Goal: Use online tool/utility: Utilize a website feature to perform a specific function

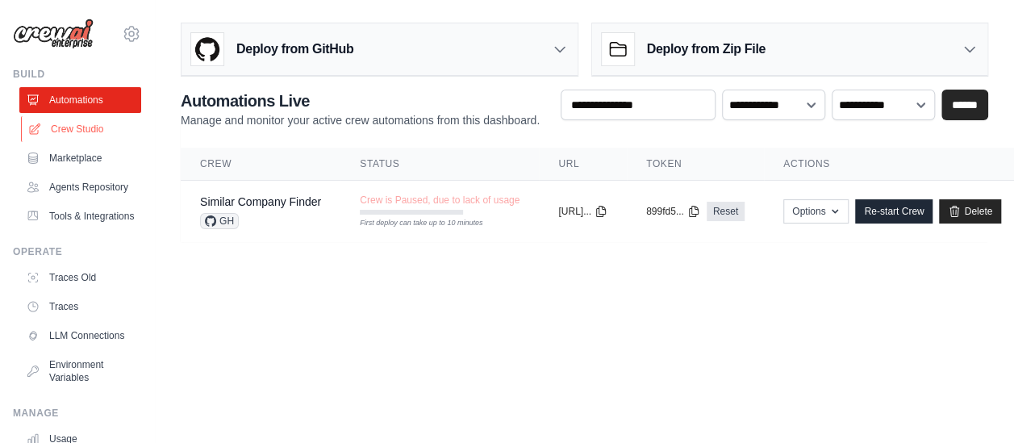
click at [92, 132] on link "Crew Studio" at bounding box center [82, 129] width 122 height 26
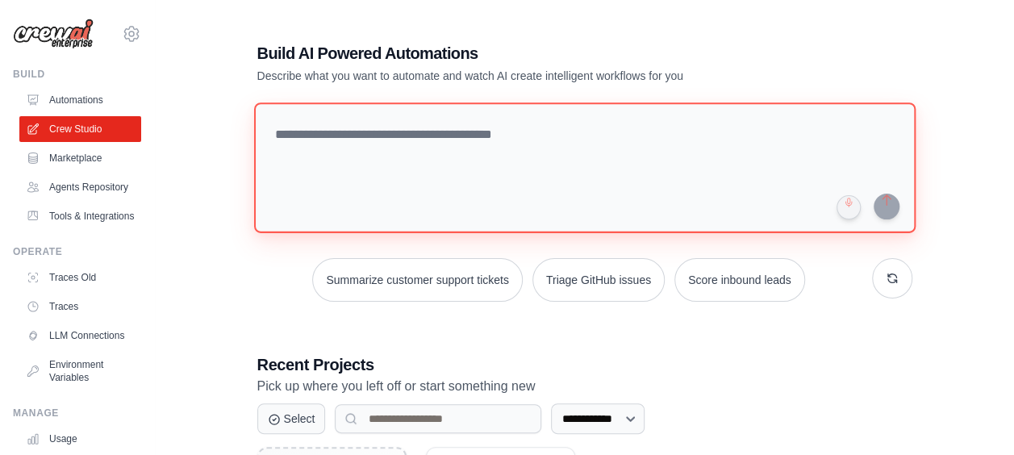
click at [486, 135] on textarea at bounding box center [584, 167] width 662 height 131
click at [482, 135] on textarea at bounding box center [584, 167] width 662 height 131
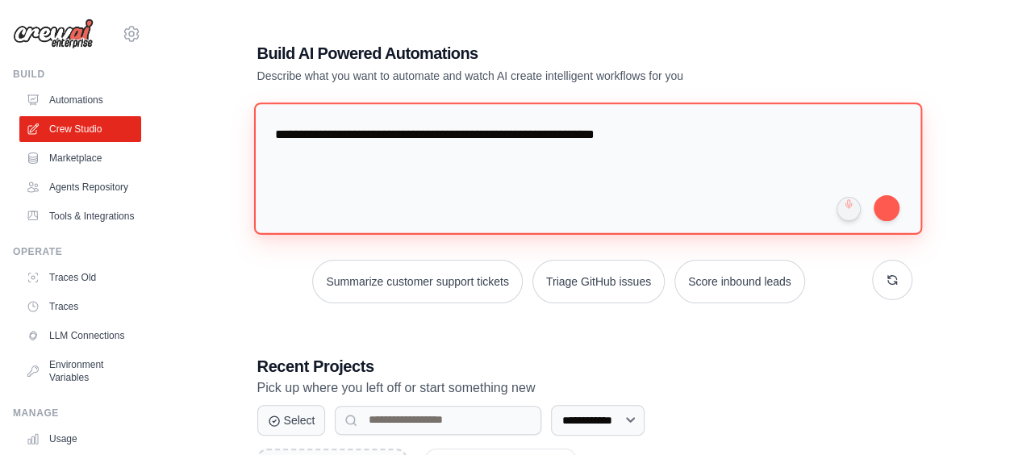
click at [414, 129] on textarea "**********" at bounding box center [587, 168] width 668 height 132
type textarea "**********"
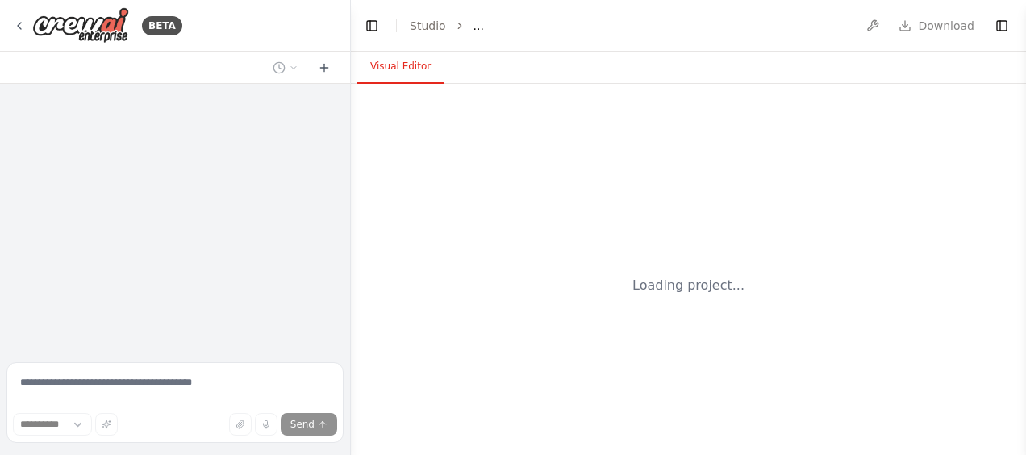
select select "****"
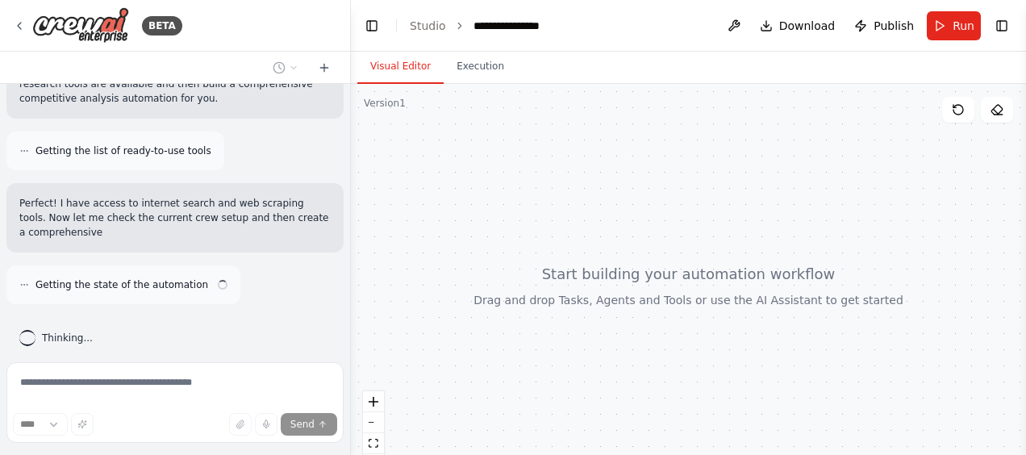
scroll to position [167, 0]
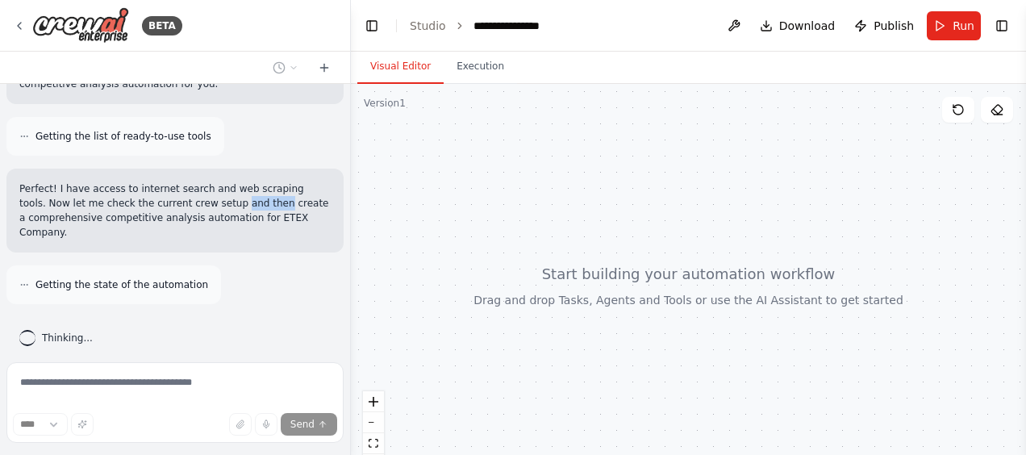
drag, startPoint x: 173, startPoint y: 202, endPoint x: 216, endPoint y: 198, distance: 43.0
click at [216, 198] on p "Perfect! I have access to internet search and web scraping tools. Now let me ch…" at bounding box center [174, 211] width 311 height 58
drag, startPoint x: 216, startPoint y: 198, endPoint x: 219, endPoint y: 231, distance: 33.2
click at [219, 231] on div "Perfect! I have access to internet search and web scraping tools. Now let me ch…" at bounding box center [174, 211] width 337 height 84
click at [230, 220] on p "Perfect! I have access to internet search and web scraping tools. Now let me ch…" at bounding box center [174, 211] width 311 height 58
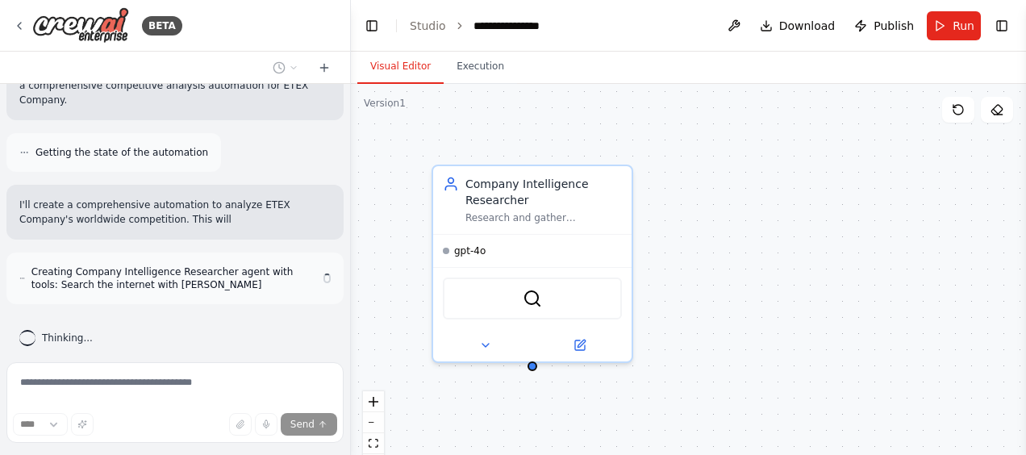
scroll to position [314, 0]
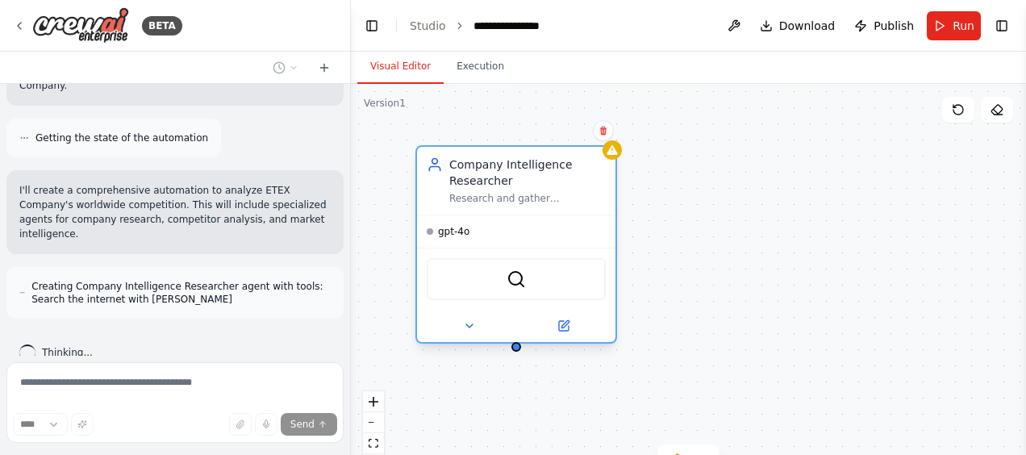
drag, startPoint x: 522, startPoint y: 200, endPoint x: 509, endPoint y: 182, distance: 22.6
click at [509, 182] on div "Company Intelligence Researcher" at bounding box center [527, 173] width 157 height 32
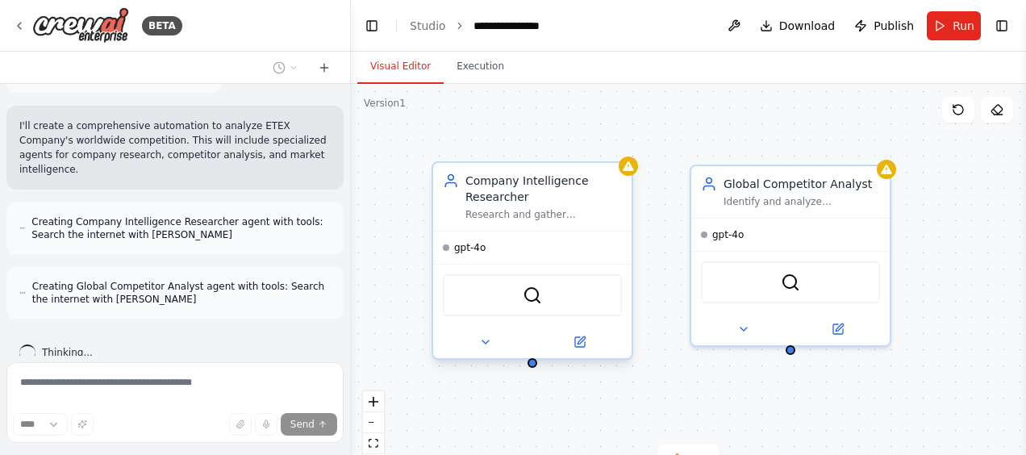
click at [631, 177] on div "Company Intelligence Researcher Research and gather comprehensive information a…" at bounding box center [532, 197] width 198 height 68
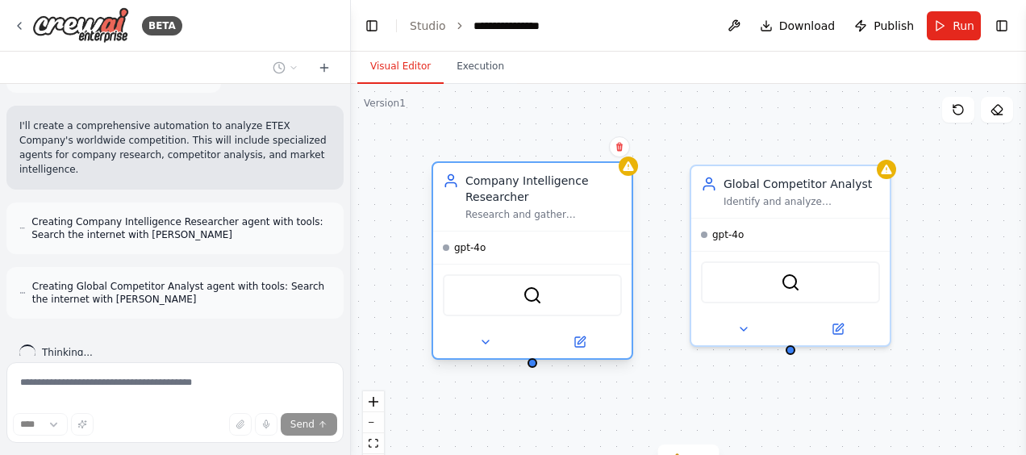
click at [604, 205] on div "Company Intelligence Researcher Research and gather comprehensive information a…" at bounding box center [544, 197] width 157 height 48
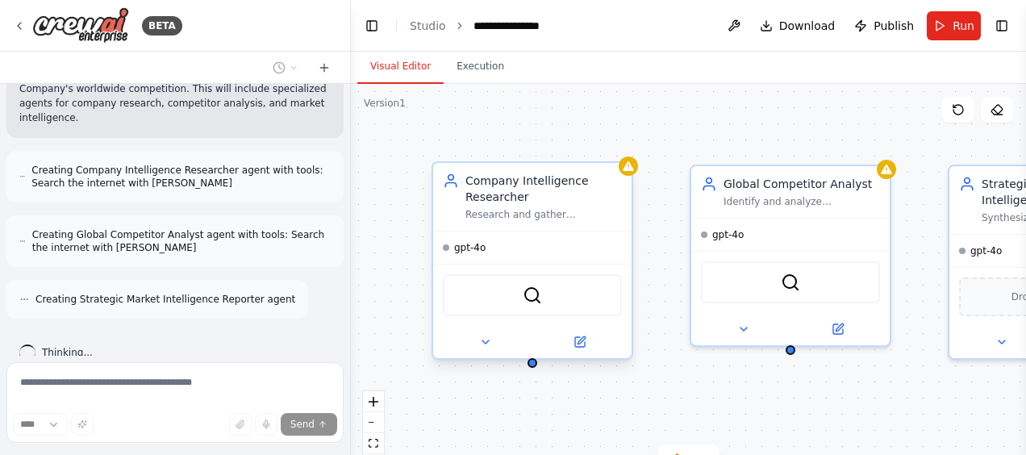
click at [531, 253] on div "gpt-4o" at bounding box center [532, 248] width 198 height 32
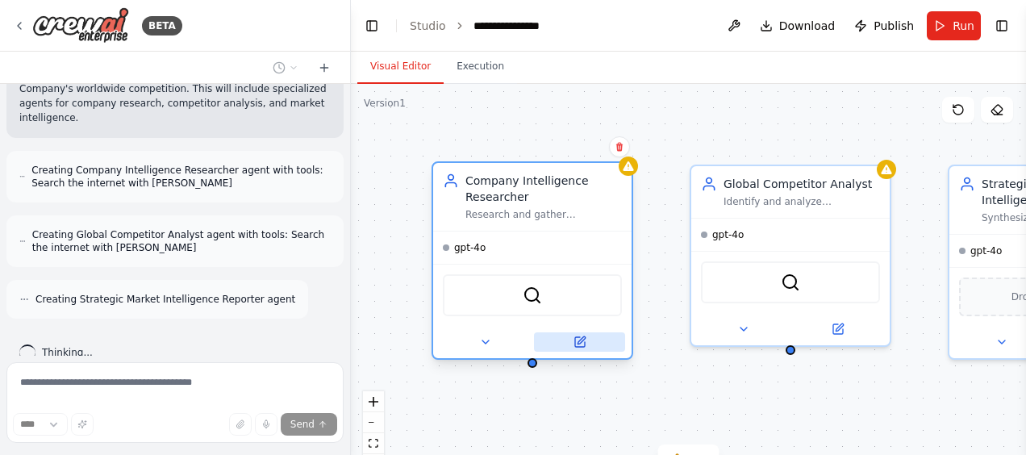
click at [577, 345] on icon at bounding box center [580, 342] width 10 height 10
click at [577, 342] on icon at bounding box center [580, 342] width 10 height 10
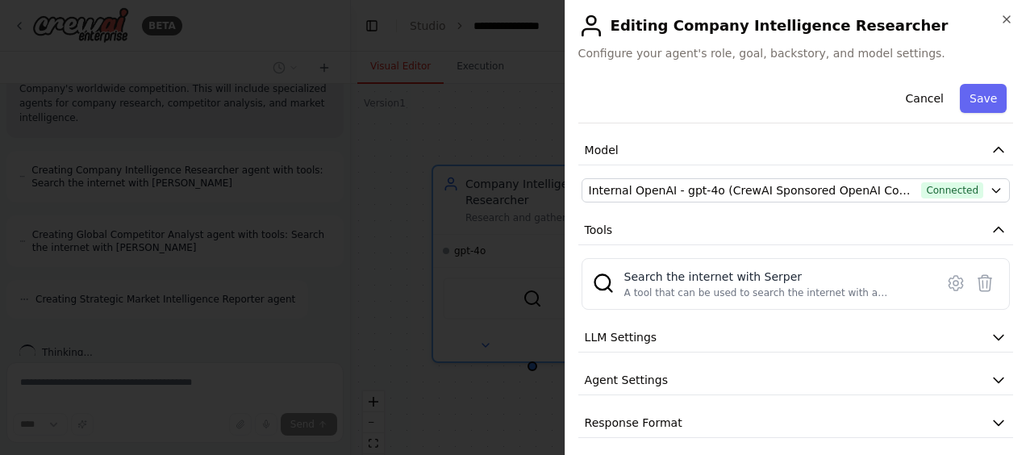
scroll to position [107, 0]
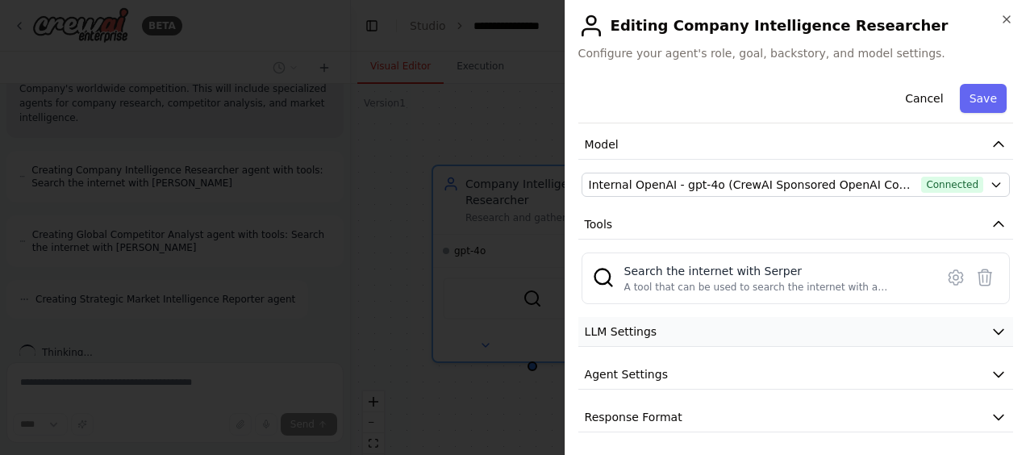
click at [857, 322] on button "LLM Settings" at bounding box center [795, 332] width 435 height 30
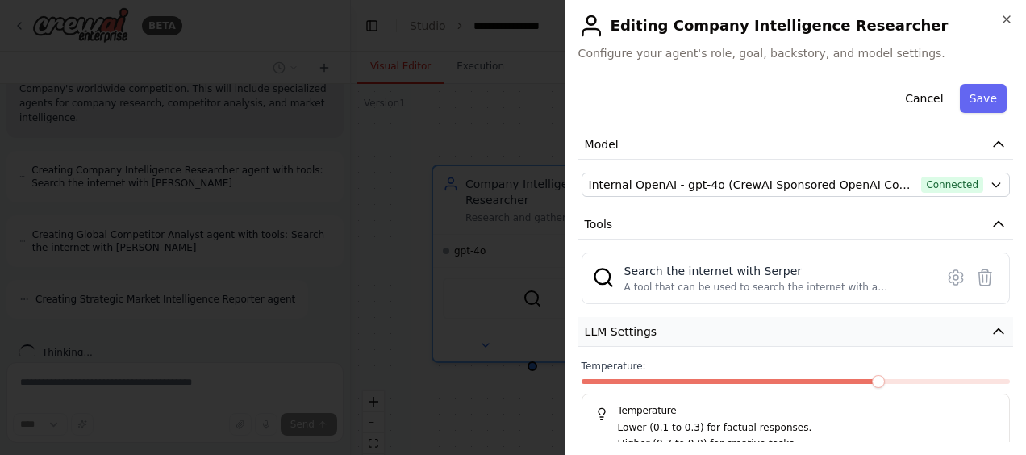
click at [852, 321] on button "LLM Settings" at bounding box center [795, 332] width 435 height 30
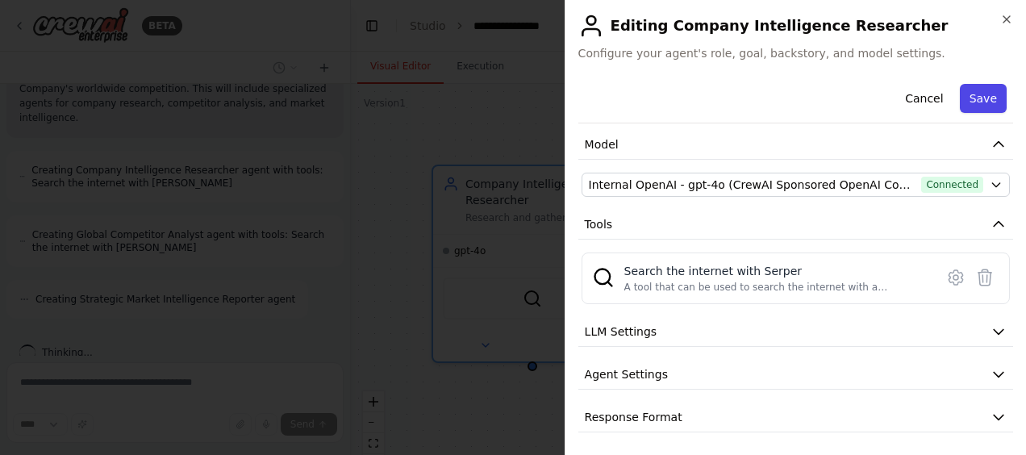
click at [971, 100] on button "Save" at bounding box center [983, 98] width 47 height 29
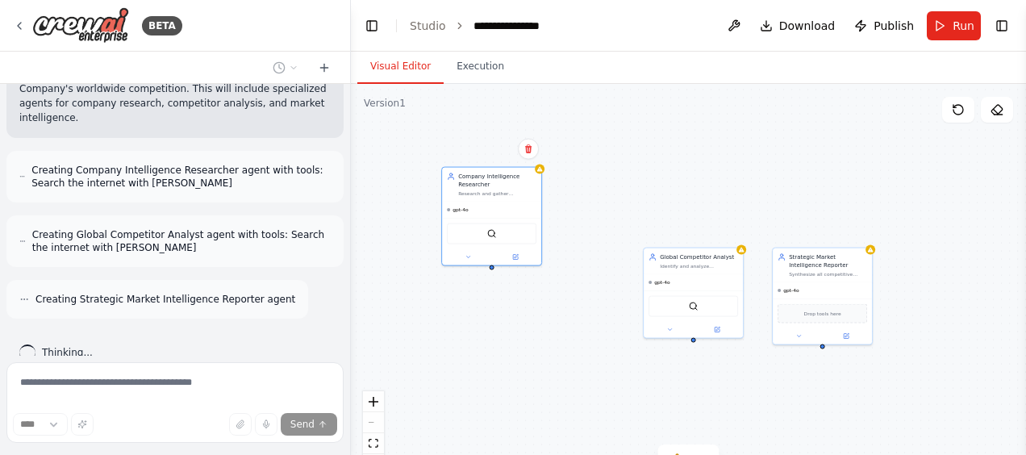
drag, startPoint x: 586, startPoint y: 269, endPoint x: 566, endPoint y: 236, distance: 39.4
click at [505, 186] on div "Company Intelligence Researcher Research and gather comprehensive information a…" at bounding box center [497, 185] width 78 height 24
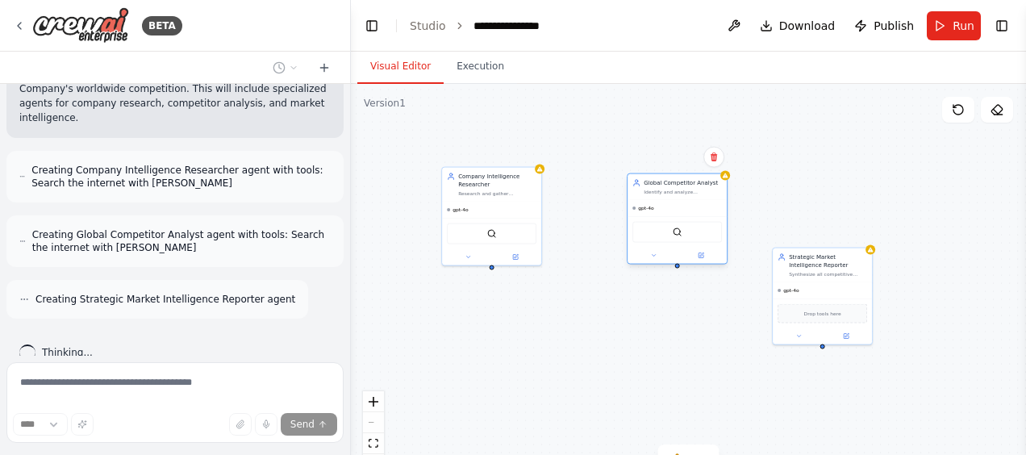
drag, startPoint x: 700, startPoint y: 281, endPoint x: 681, endPoint y: 210, distance: 73.6
click at [681, 210] on div "gpt-4o" at bounding box center [677, 208] width 99 height 16
drag, startPoint x: 834, startPoint y: 269, endPoint x: 857, endPoint y: 197, distance: 76.0
click at [857, 197] on div "Strategic Market Intelligence Reporter Synthesize all competitive intelligence …" at bounding box center [846, 183] width 99 height 34
click at [787, 307] on div "Company Intelligence Researcher Research and gather comprehensive information a…" at bounding box center [688, 285] width 675 height 403
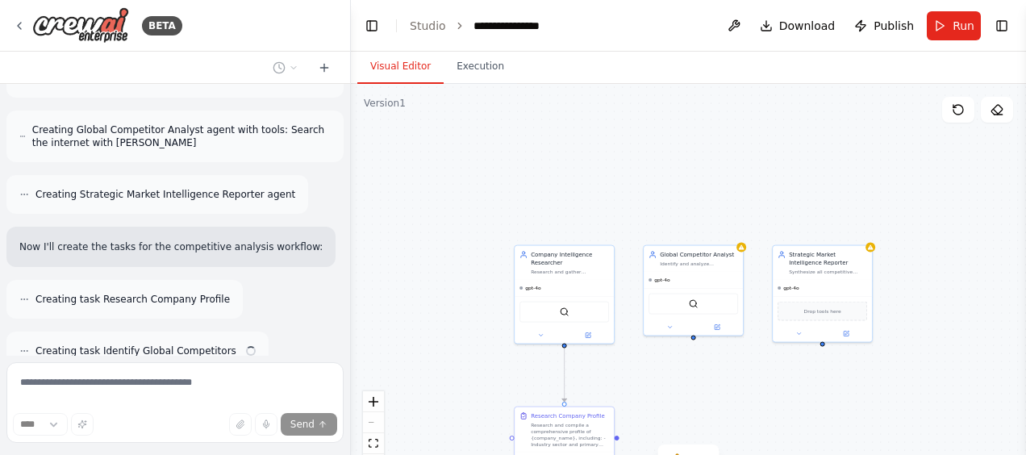
scroll to position [587, 0]
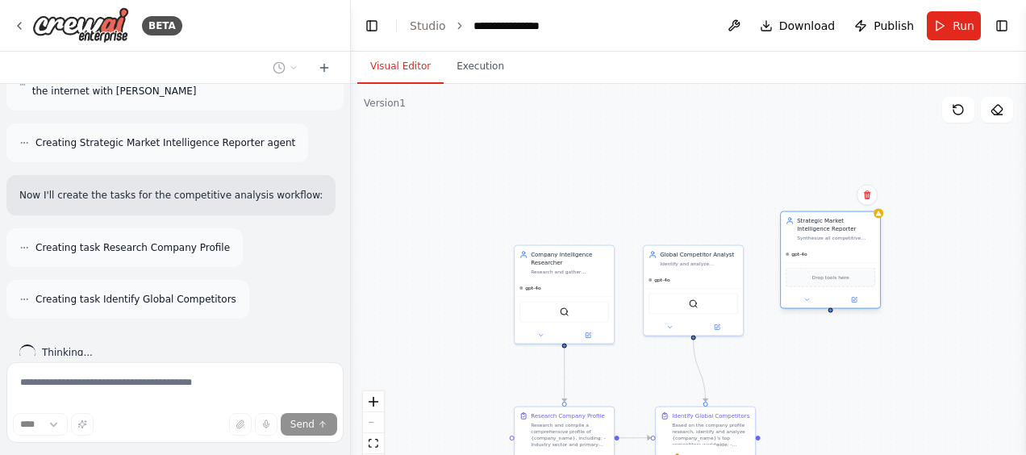
drag, startPoint x: 821, startPoint y: 258, endPoint x: 827, endPoint y: 223, distance: 35.9
click at [827, 223] on div "Strategic Market Intelligence Reporter" at bounding box center [836, 225] width 78 height 16
drag, startPoint x: 696, startPoint y: 265, endPoint x: 645, endPoint y: 244, distance: 54.7
click at [683, 218] on div "gpt-4o" at bounding box center [677, 222] width 99 height 16
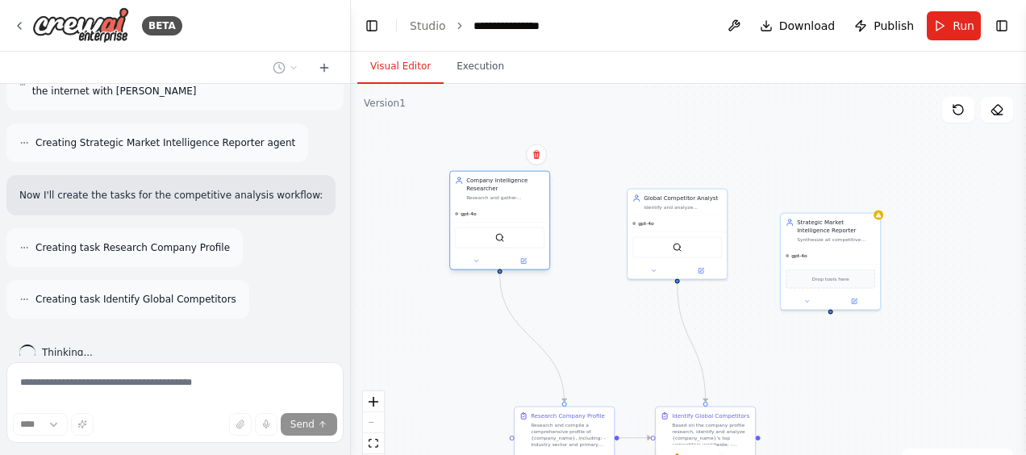
drag, startPoint x: 564, startPoint y: 265, endPoint x: 497, endPoint y: 200, distance: 93.0
click at [497, 200] on div "Company Intelligence Researcher Research and gather comprehensive information a…" at bounding box center [499, 189] width 99 height 34
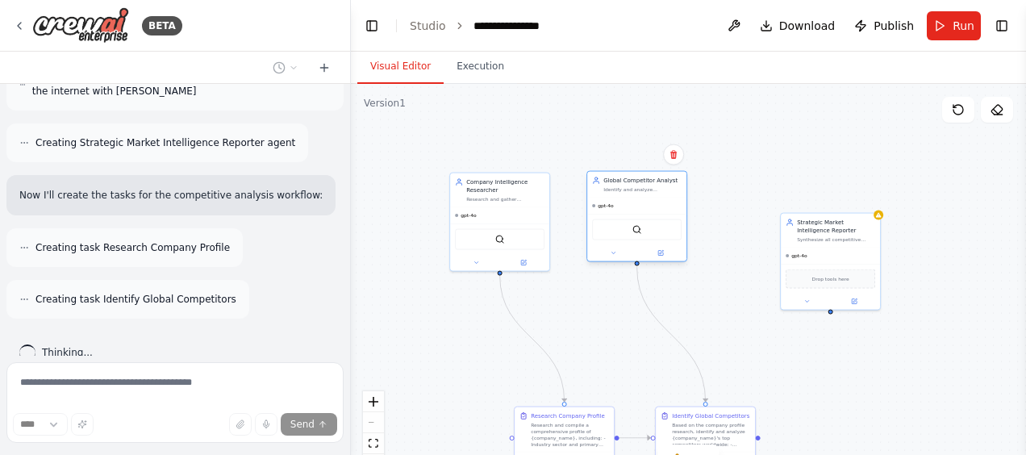
scroll to position [638, 0]
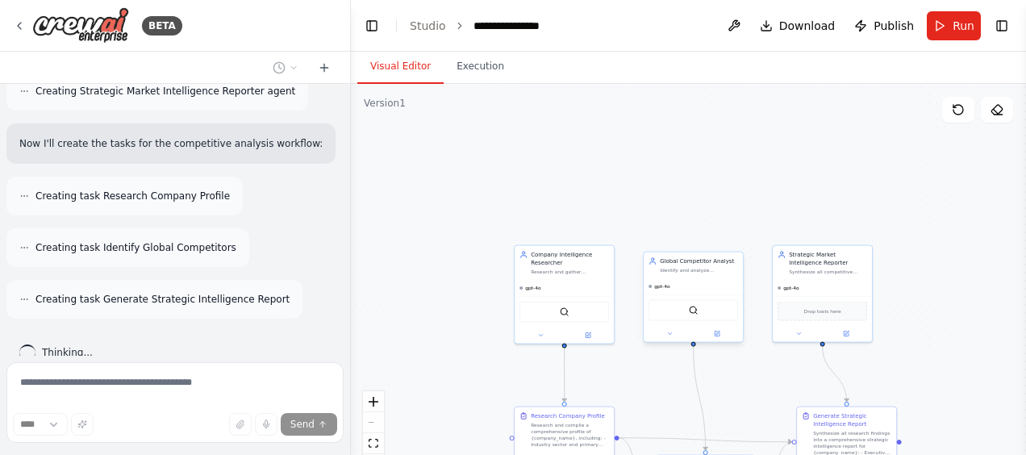
drag, startPoint x: 692, startPoint y: 211, endPoint x: 716, endPoint y: 276, distance: 68.9
click at [713, 280] on div "gpt-4o" at bounding box center [693, 286] width 99 height 16
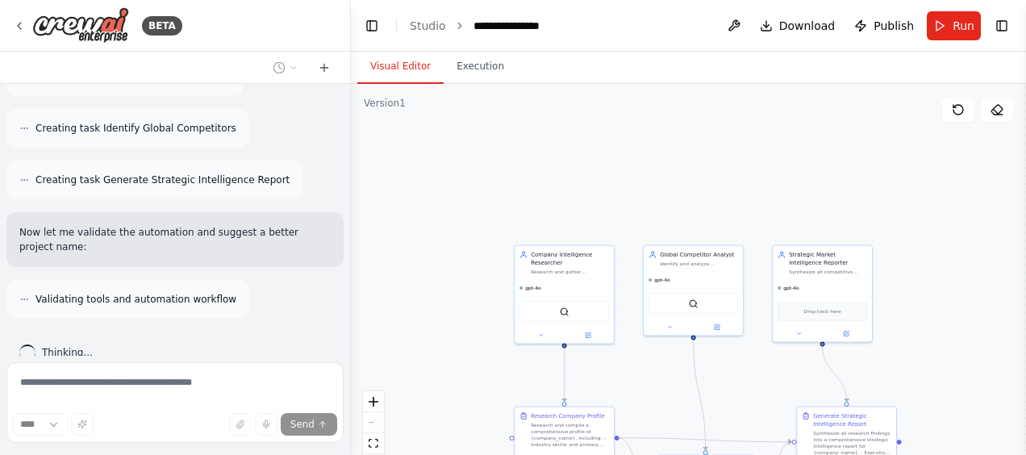
scroll to position [809, 0]
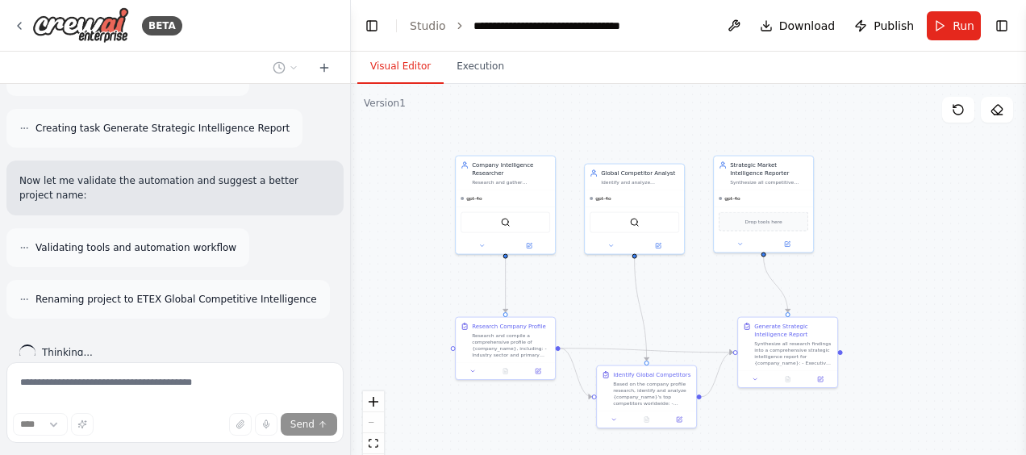
drag, startPoint x: 942, startPoint y: 348, endPoint x: 878, endPoint y: 269, distance: 101.4
click at [883, 258] on div ".deletable-edge-delete-btn { width: 20px; height: 20px; border: 0px solid #ffff…" at bounding box center [688, 285] width 675 height 403
drag, startPoint x: 655, startPoint y: 396, endPoint x: 675, endPoint y: 416, distance: 28.5
click at [649, 429] on div "Based on the company profile research, identify and analyze {company_name}'s to…" at bounding box center [640, 424] width 78 height 26
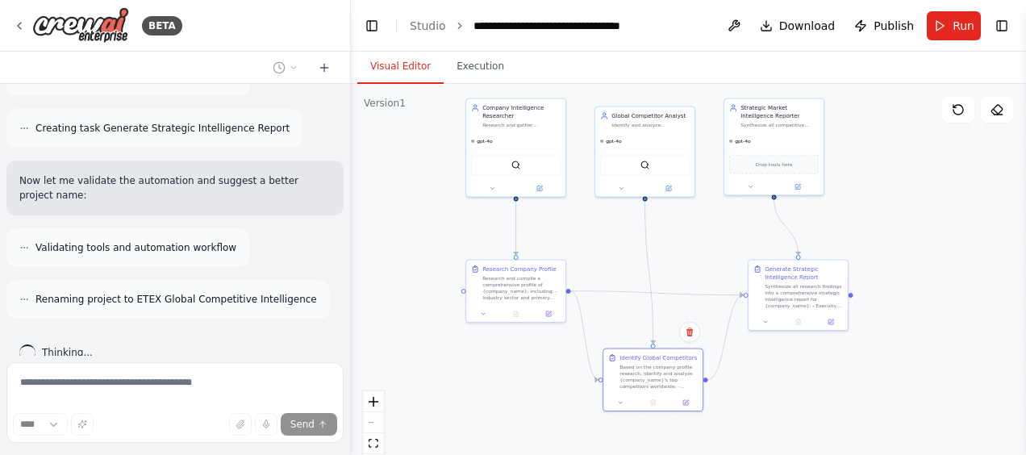
drag, startPoint x: 946, startPoint y: 236, endPoint x: 973, endPoint y: 262, distance: 38.2
click at [973, 262] on div ".deletable-edge-delete-btn { width: 20px; height: 20px; border: 0px solid #ffff…" at bounding box center [688, 285] width 675 height 403
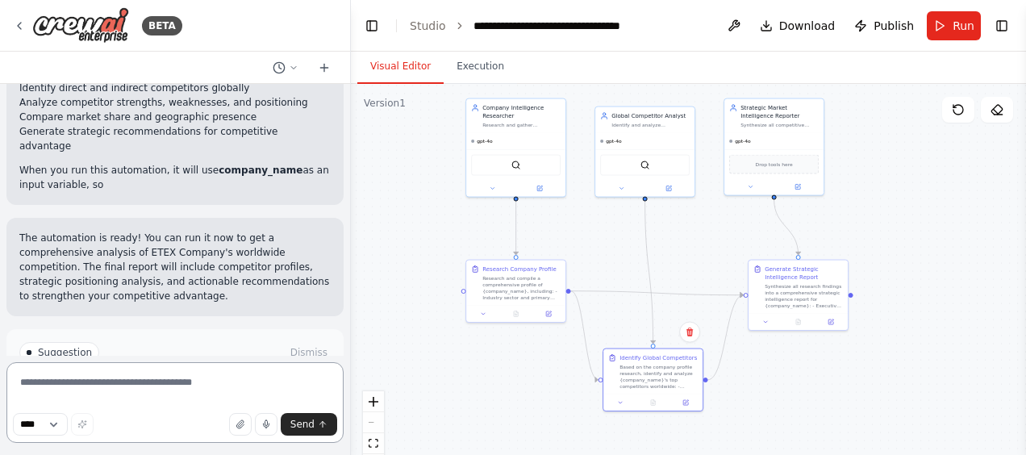
scroll to position [1378, 0]
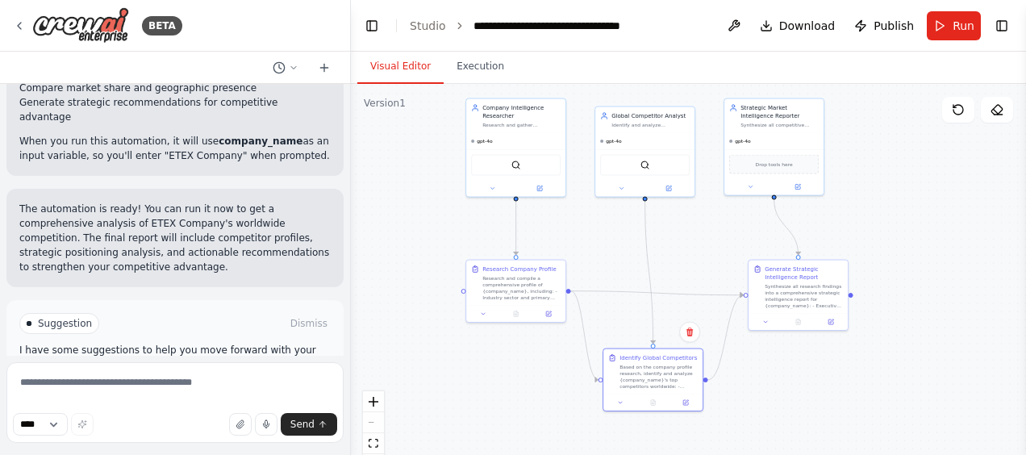
click at [249, 379] on button "Run Automation" at bounding box center [174, 392] width 311 height 26
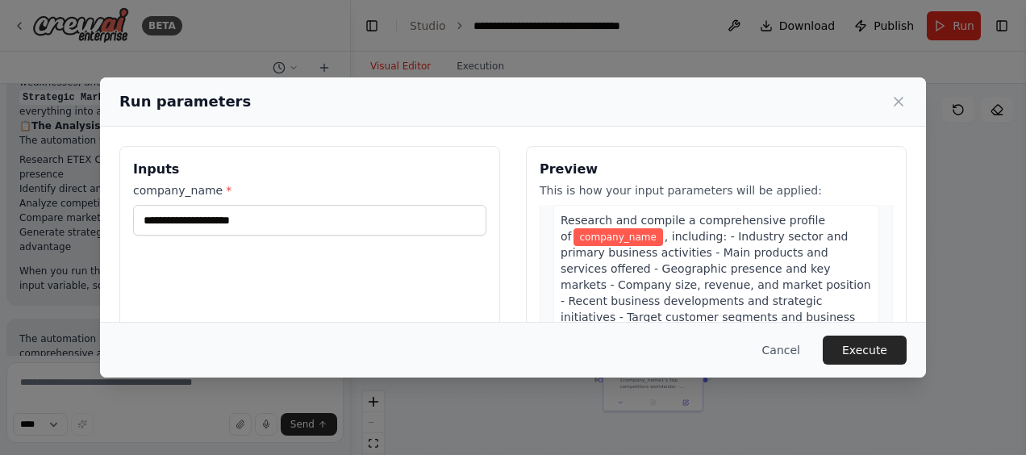
scroll to position [81, 0]
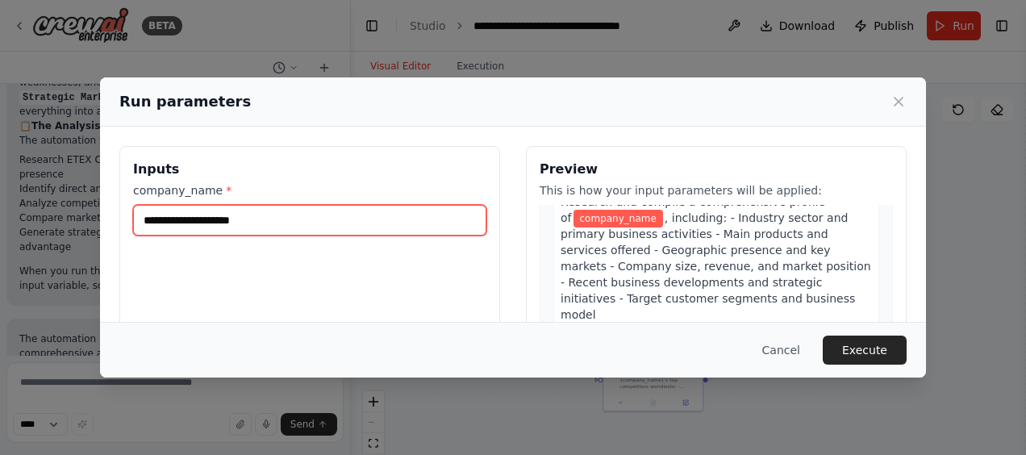
click at [239, 219] on input "company_name *" at bounding box center [309, 220] width 353 height 31
type input "**********"
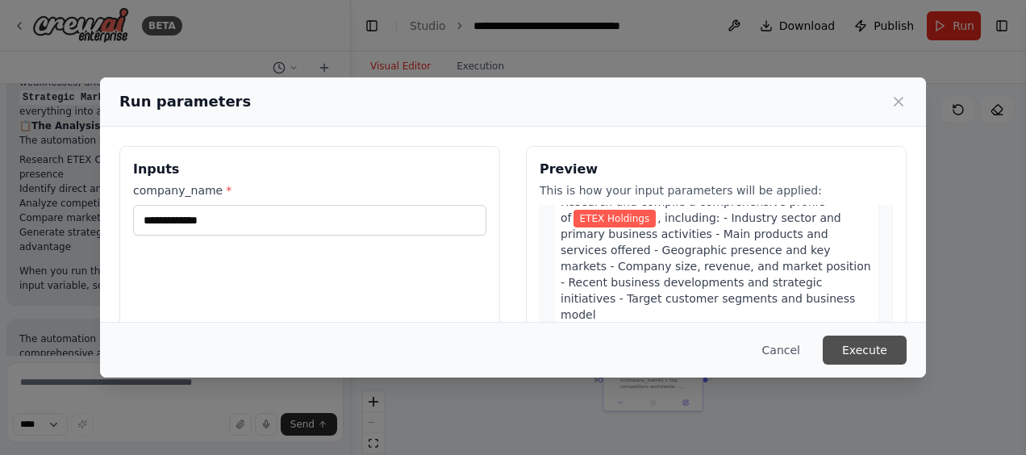
click at [862, 345] on button "Execute" at bounding box center [865, 350] width 84 height 29
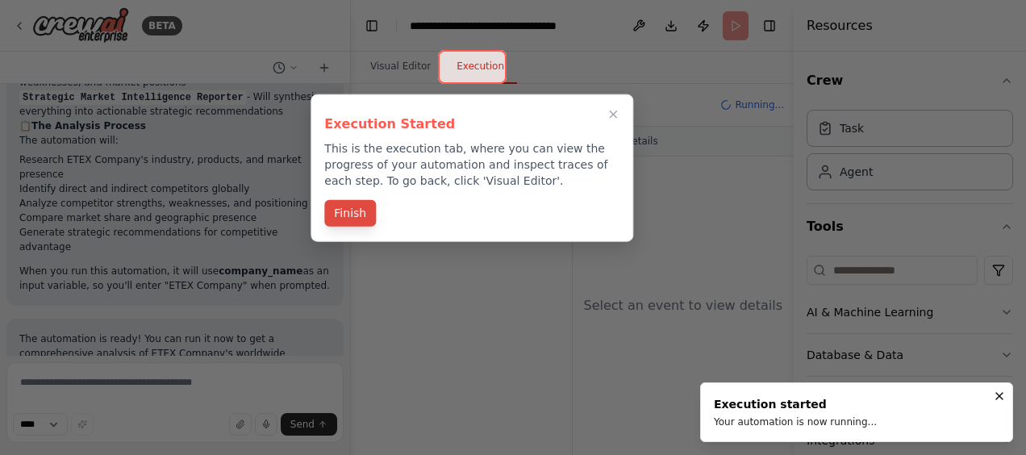
click at [343, 213] on button "Finish" at bounding box center [350, 213] width 52 height 27
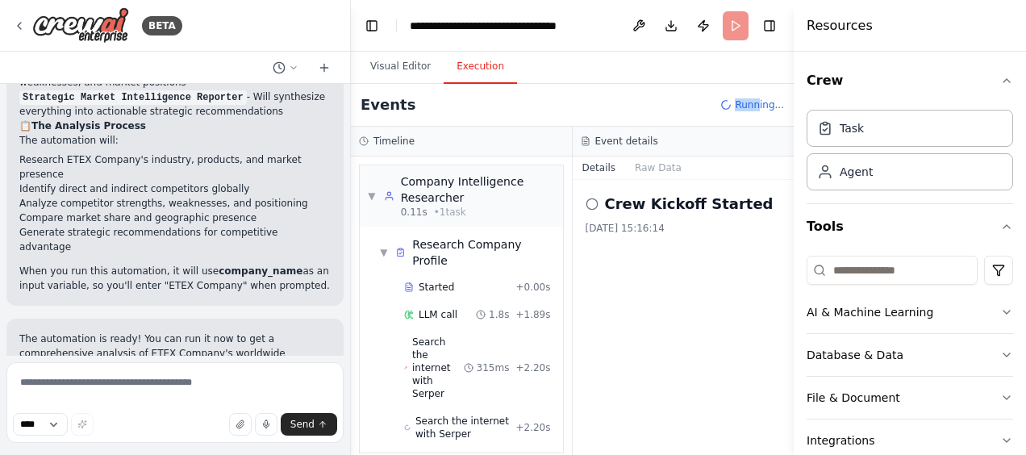
drag, startPoint x: 742, startPoint y: 105, endPoint x: 765, endPoint y: 106, distance: 22.6
click at [765, 106] on div "Running..." at bounding box center [752, 104] width 64 height 13
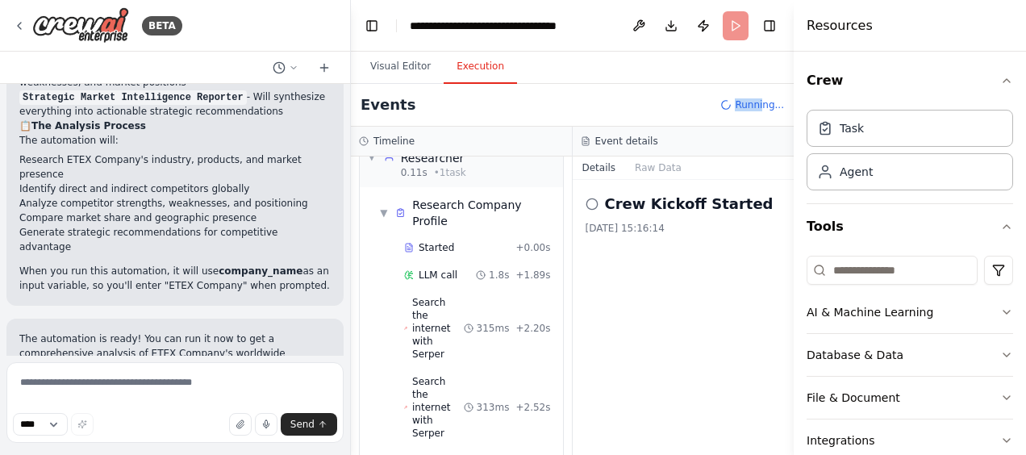
scroll to position [79, 0]
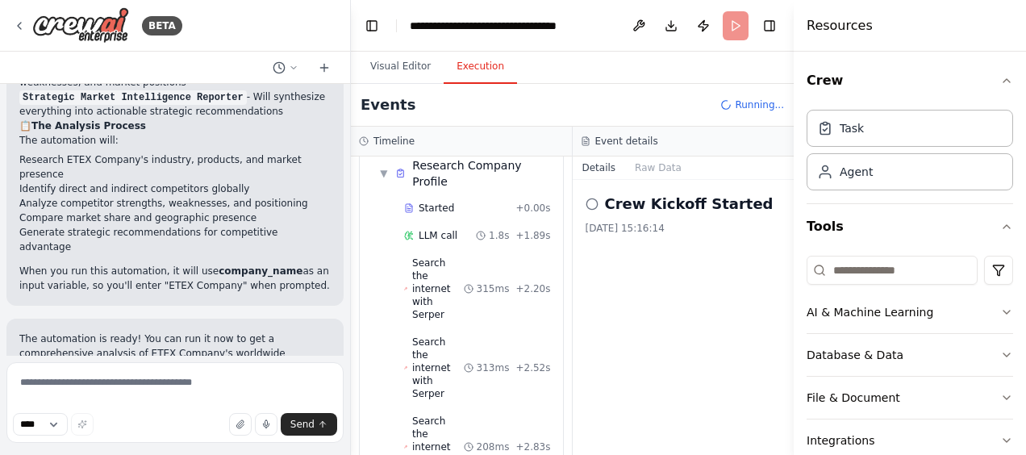
drag, startPoint x: 765, startPoint y: 106, endPoint x: 681, endPoint y: 305, distance: 215.5
click at [681, 305] on div "Crew Kickoff Started 25/09/2025, 15:16:14" at bounding box center [684, 317] width 222 height 275
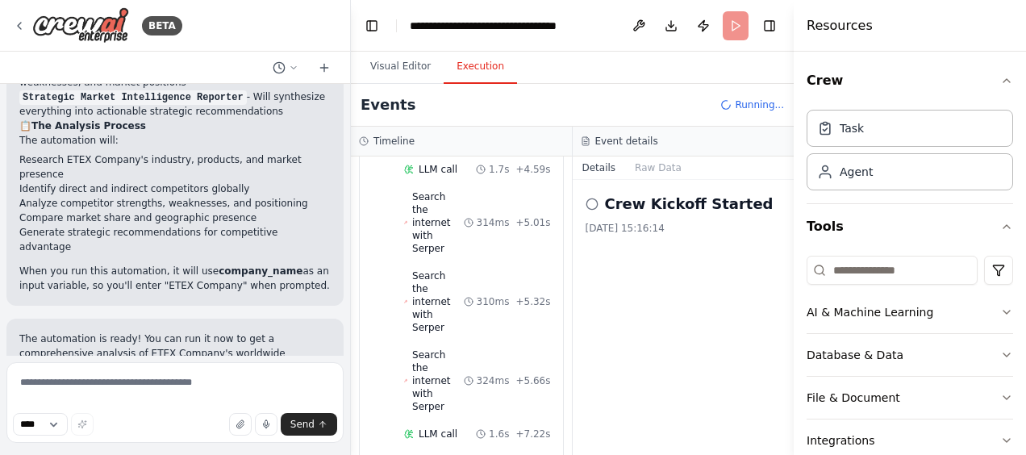
scroll to position [449, 0]
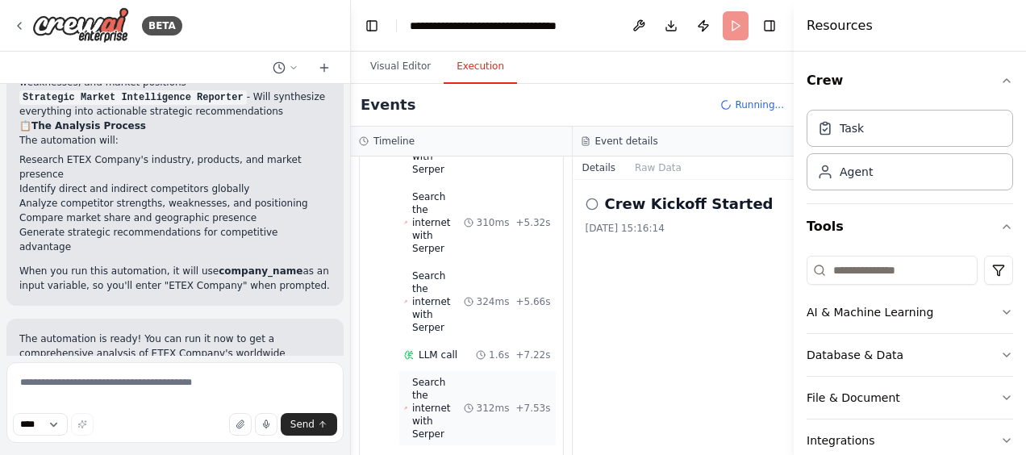
click at [420, 263] on div "Started + 0.00s LLM call 1.8s + 1.89s Search the internet with Serper 315ms + 2…" at bounding box center [468, 270] width 190 height 968
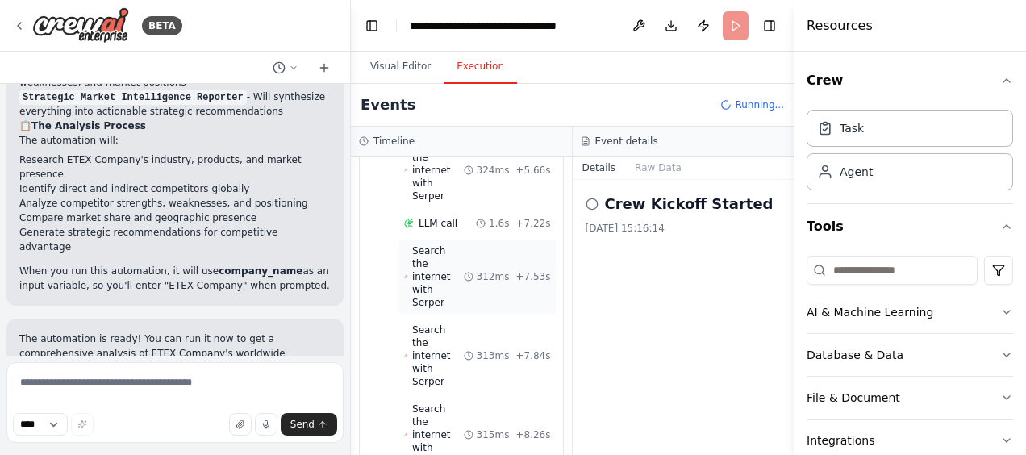
scroll to position [673, 0]
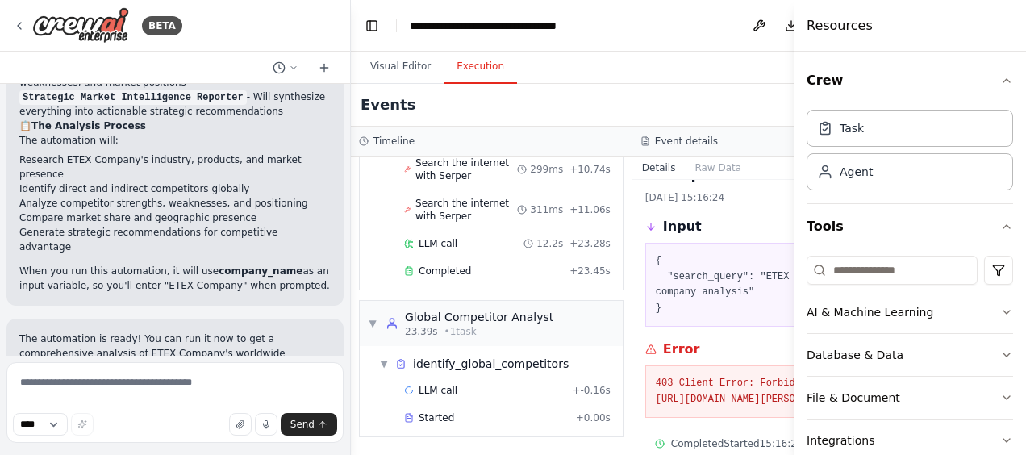
scroll to position [689, 0]
click at [31, 382] on textarea at bounding box center [174, 402] width 337 height 81
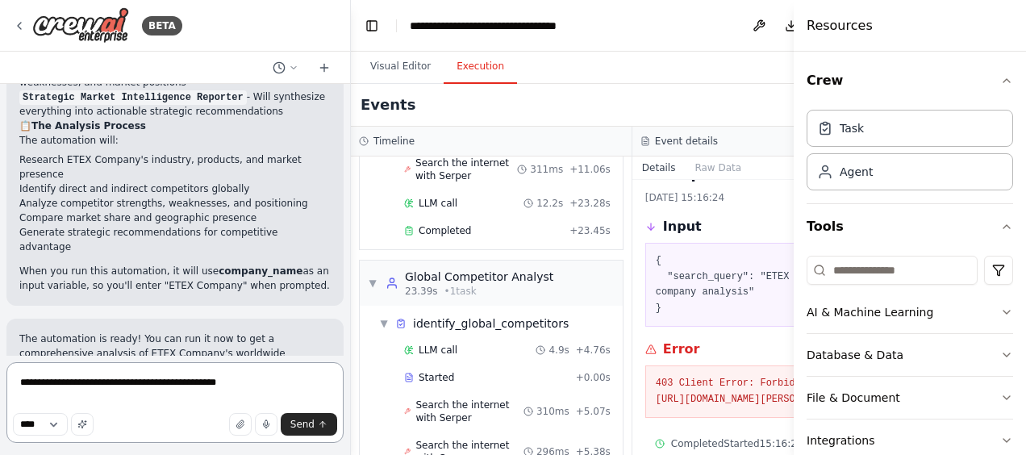
type textarea "**********"
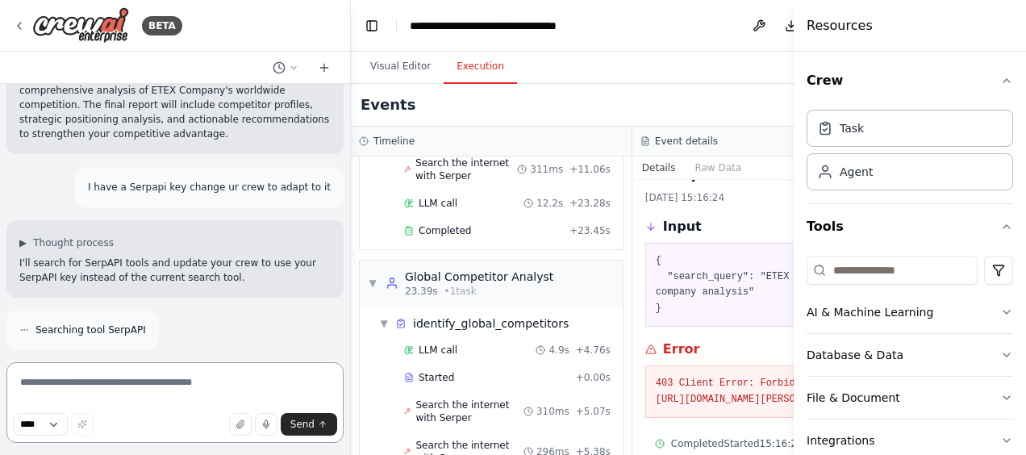
scroll to position [1526, 0]
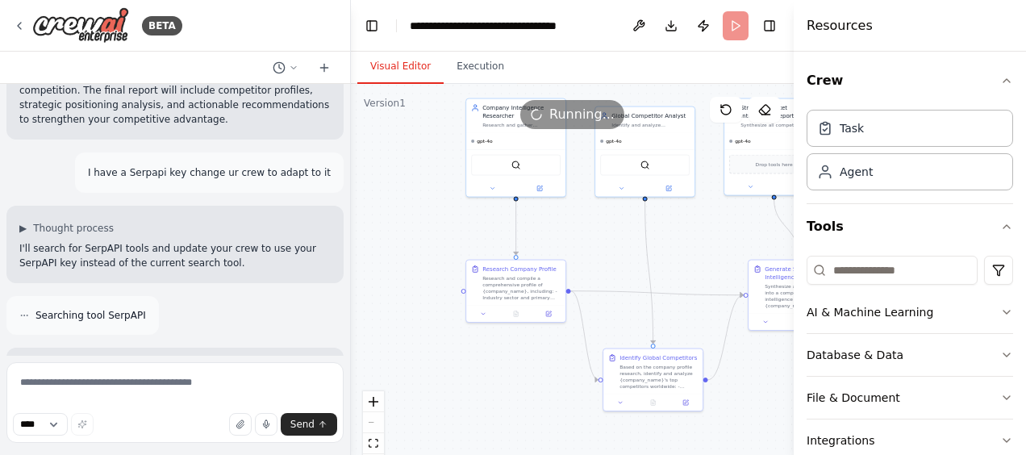
click at [402, 75] on button "Visual Editor" at bounding box center [400, 67] width 86 height 34
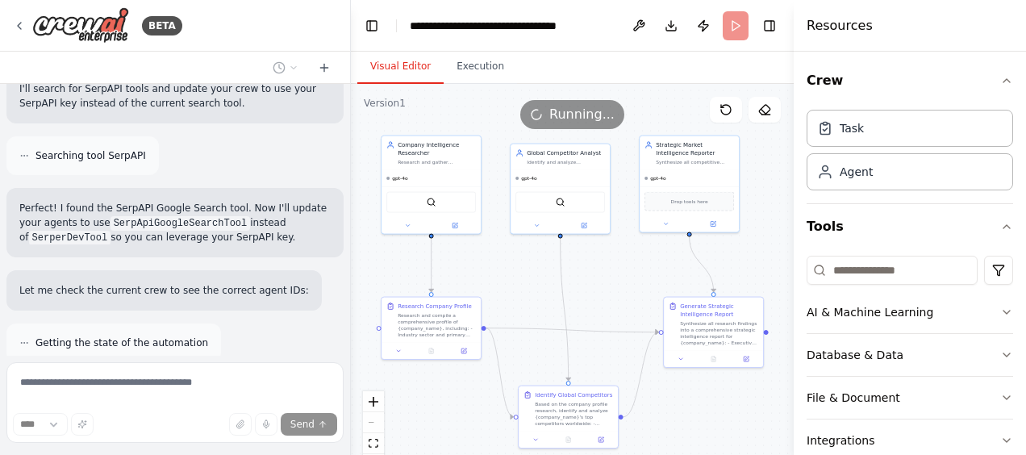
drag, startPoint x: 571, startPoint y: 233, endPoint x: 497, endPoint y: 273, distance: 84.1
click at [497, 273] on div ".deletable-edge-delete-btn { width: 20px; height: 20px; border: 0px solid #ffff…" at bounding box center [572, 285] width 443 height 403
drag, startPoint x: 515, startPoint y: 255, endPoint x: 522, endPoint y: 223, distance: 33.1
click at [514, 229] on div ".deletable-edge-delete-btn { width: 20px; height: 20px; border: 0px solid #ffff…" at bounding box center [572, 285] width 443 height 403
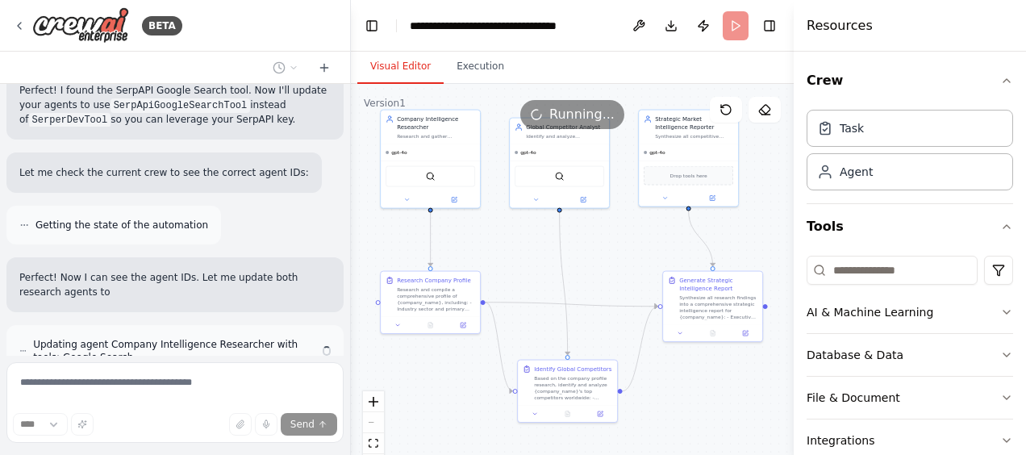
scroll to position [1818, 0]
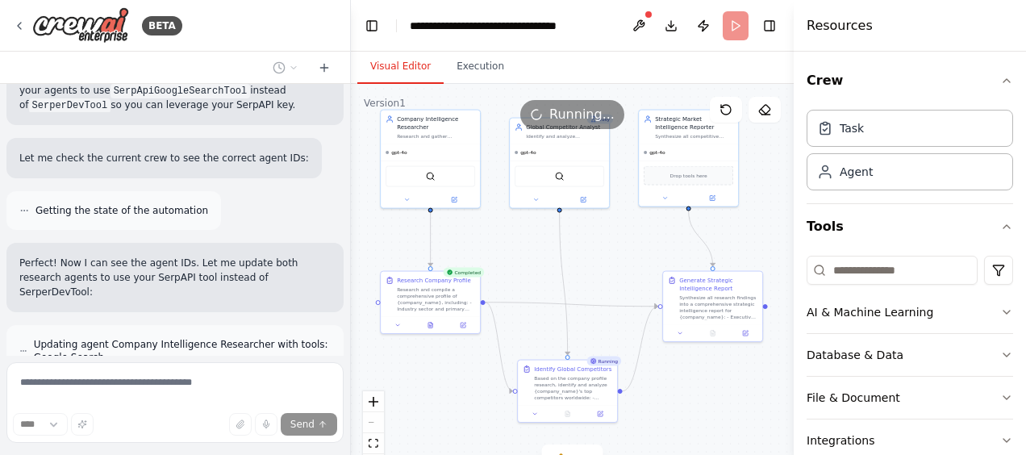
click at [737, 27] on header "**********" at bounding box center [572, 26] width 443 height 52
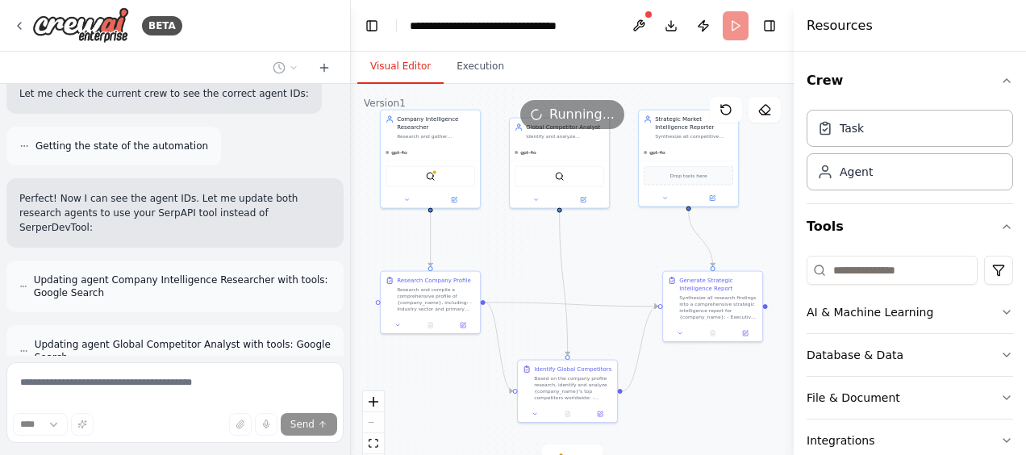
scroll to position [1934, 0]
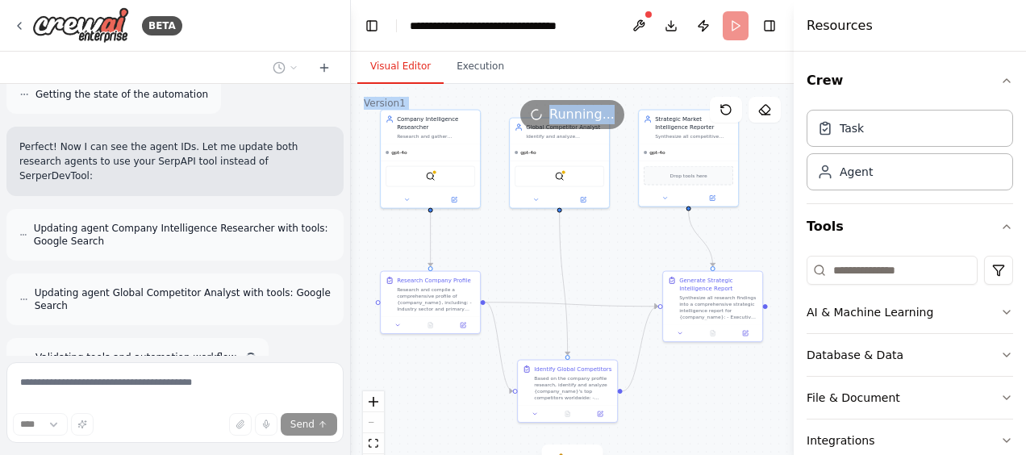
drag, startPoint x: 660, startPoint y: 95, endPoint x: 670, endPoint y: 82, distance: 16.1
click at [670, 82] on div "Visual Editor Execution Version 1 Show Tools Hide Agents .deletable-edge-delete…" at bounding box center [572, 253] width 443 height 403
drag, startPoint x: 670, startPoint y: 82, endPoint x: 612, endPoint y: 257, distance: 183.4
click at [612, 257] on div ".deletable-edge-delete-btn { width: 20px; height: 20px; border: 0px solid #ffff…" at bounding box center [572, 285] width 443 height 403
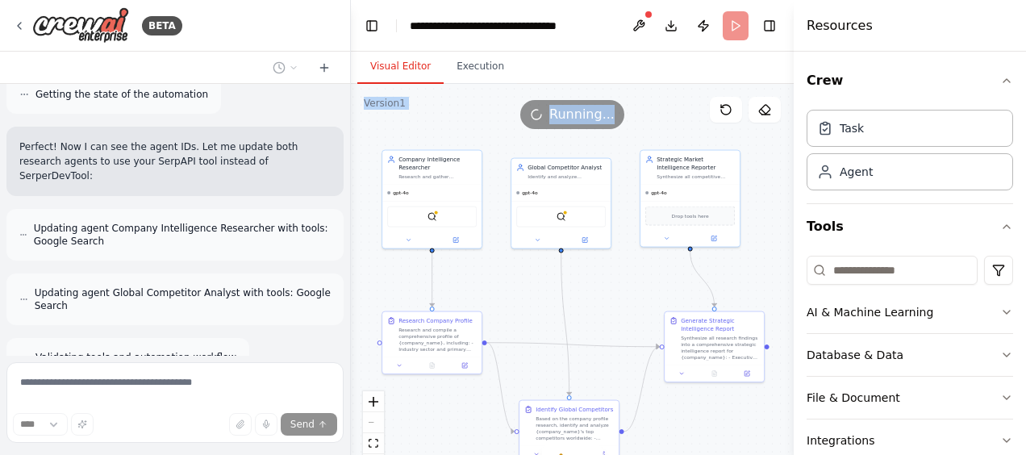
drag, startPoint x: 600, startPoint y: 255, endPoint x: 608, endPoint y: 289, distance: 34.7
click at [605, 295] on div ".deletable-edge-delete-btn { width: 20px; height: 20px; border: 0px solid #ffff…" at bounding box center [572, 285] width 443 height 403
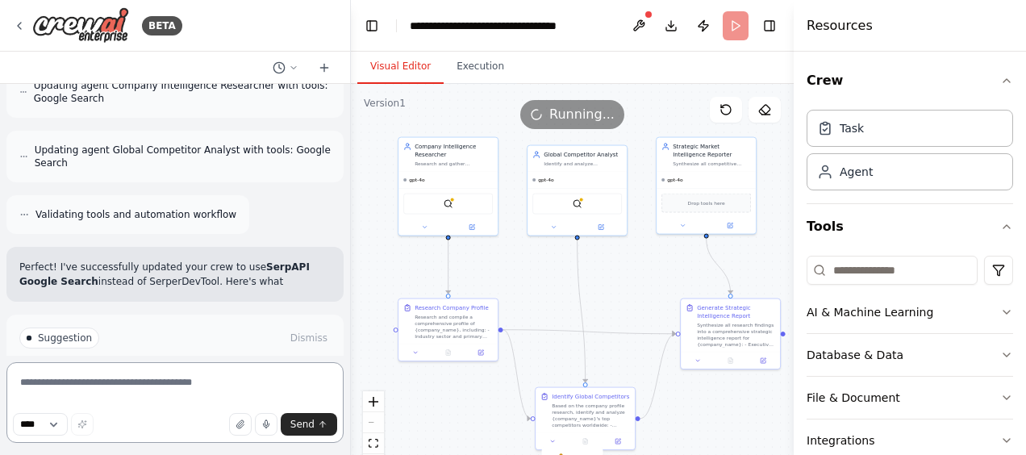
drag, startPoint x: 608, startPoint y: 287, endPoint x: 620, endPoint y: 274, distance: 17.7
click at [620, 274] on div ".deletable-edge-delete-btn { width: 20px; height: 20px; border: 0px solid #ffff…" at bounding box center [572, 285] width 443 height 403
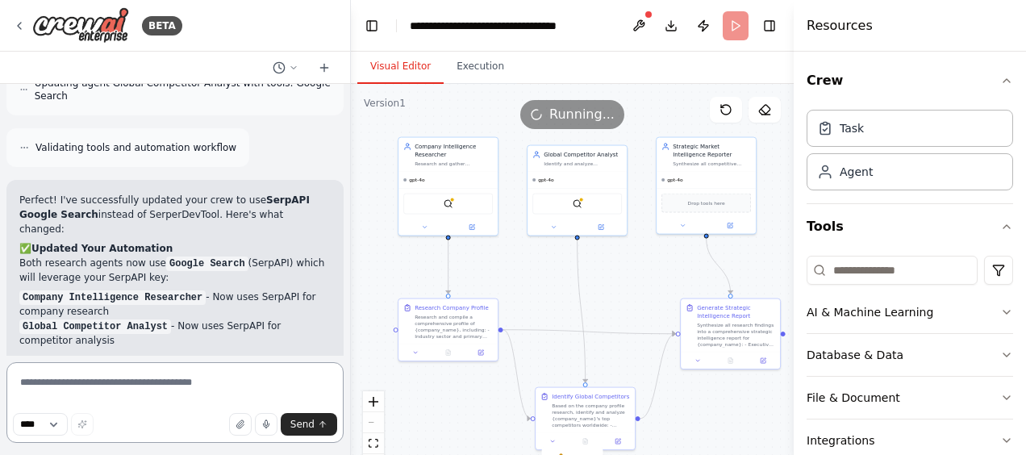
scroll to position [2169, 0]
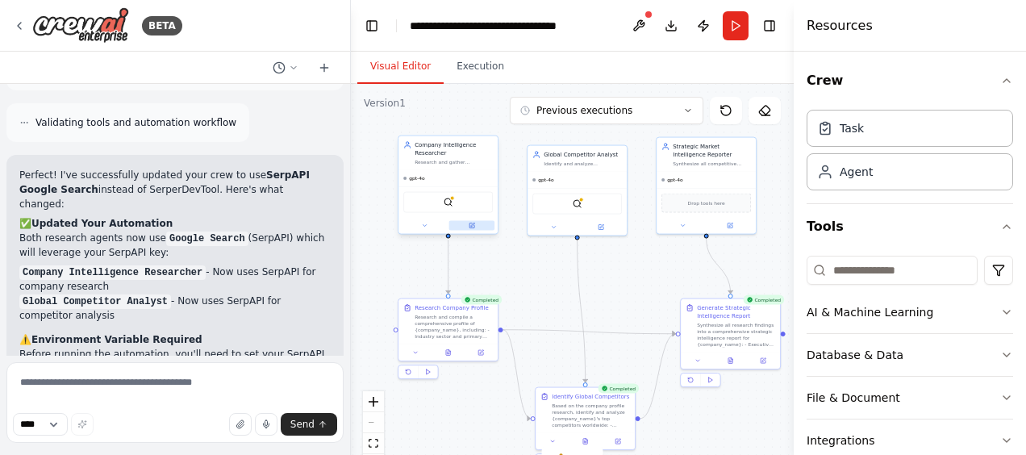
click at [471, 228] on button at bounding box center [472, 226] width 46 height 10
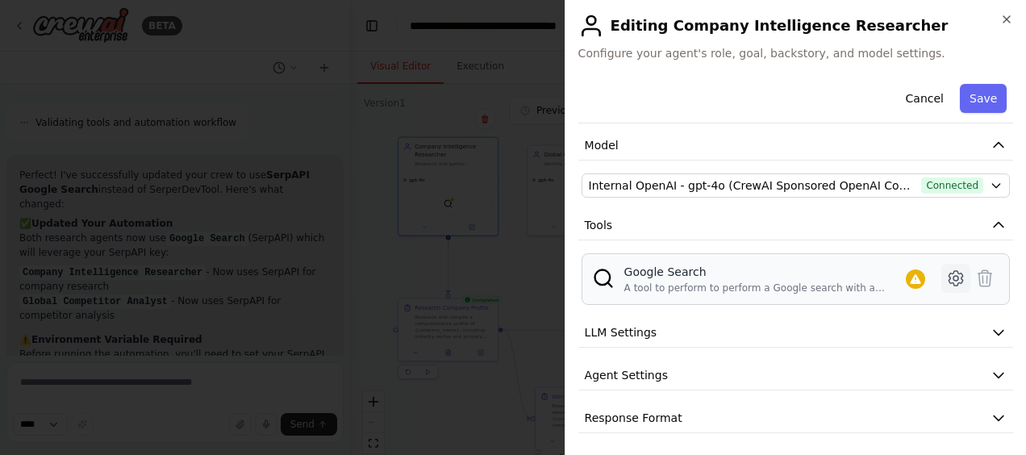
scroll to position [107, 0]
click at [950, 274] on icon at bounding box center [956, 277] width 14 height 15
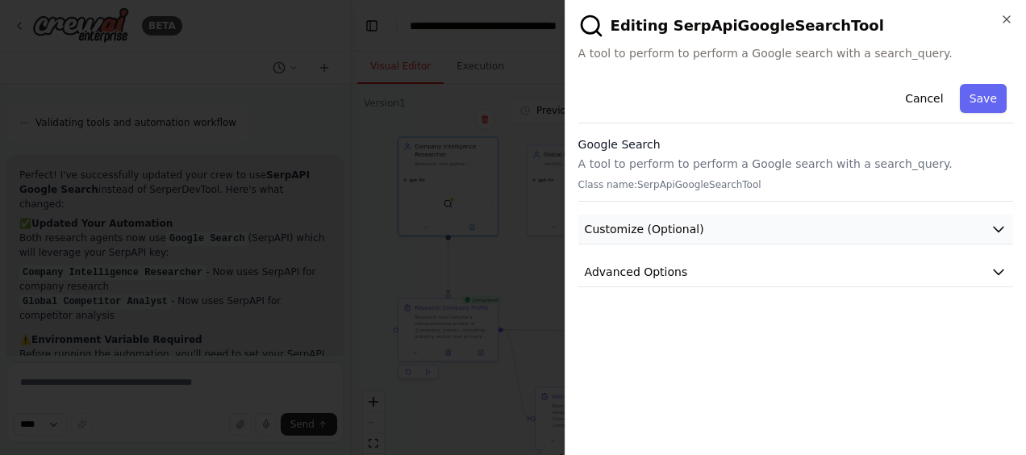
click at [992, 221] on icon "button" at bounding box center [999, 229] width 16 height 16
click at [980, 267] on button "Advanced Options" at bounding box center [795, 272] width 435 height 30
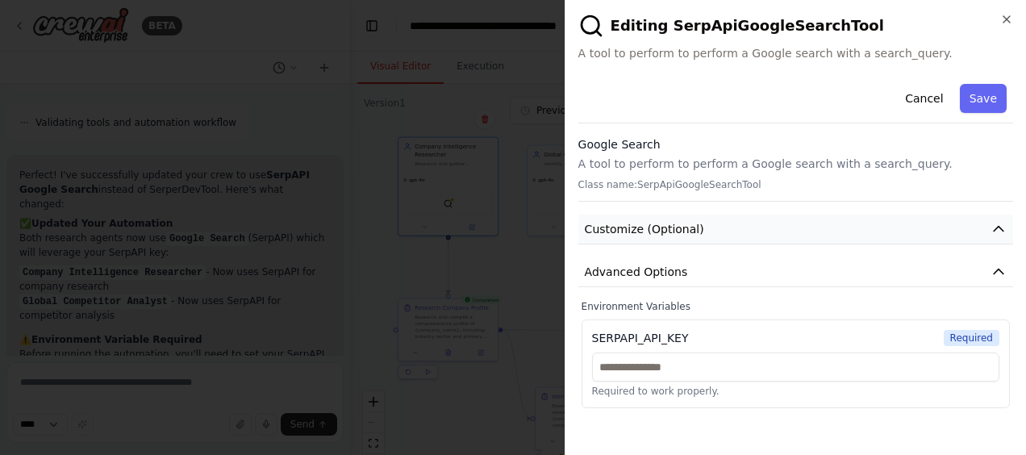
click at [990, 226] on button "Customize (Optional)" at bounding box center [795, 230] width 435 height 30
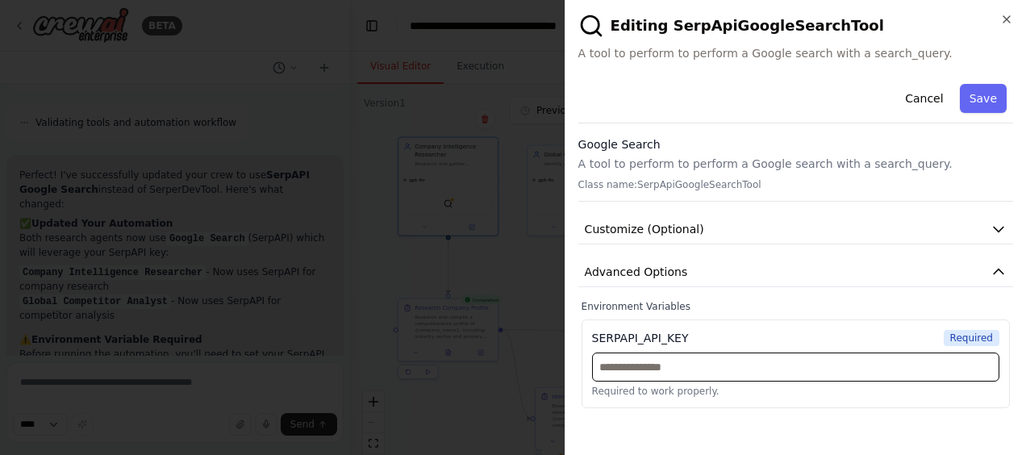
click at [783, 370] on input "text" at bounding box center [795, 367] width 407 height 29
click at [701, 367] on input "text" at bounding box center [795, 367] width 407 height 29
paste input "**********"
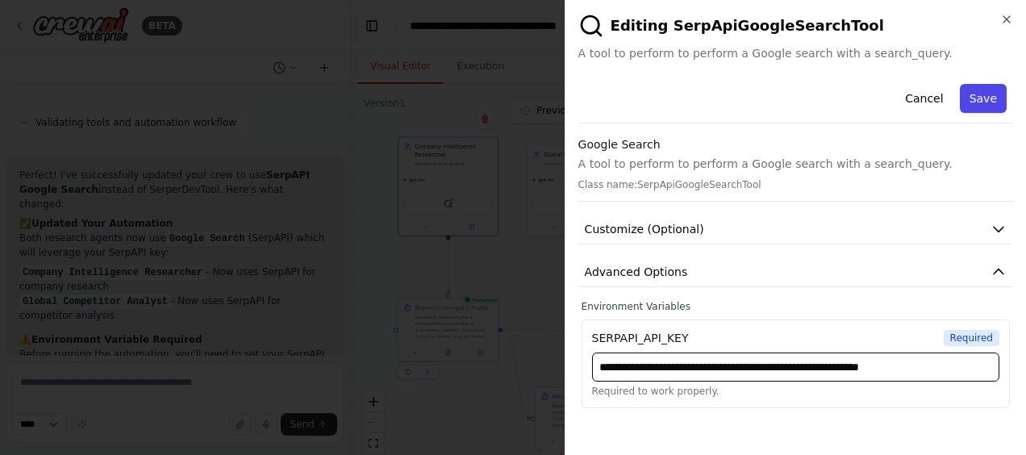
type input "**********"
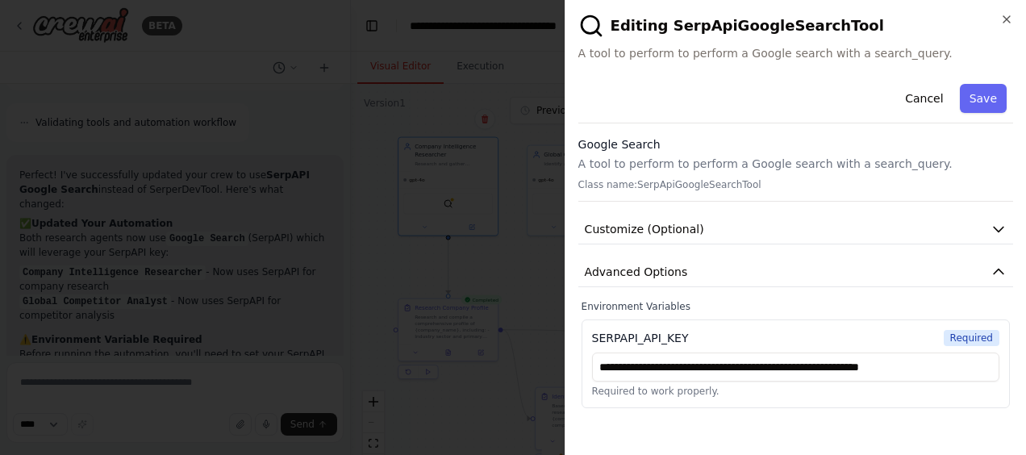
click at [985, 95] on button "Save" at bounding box center [983, 98] width 47 height 29
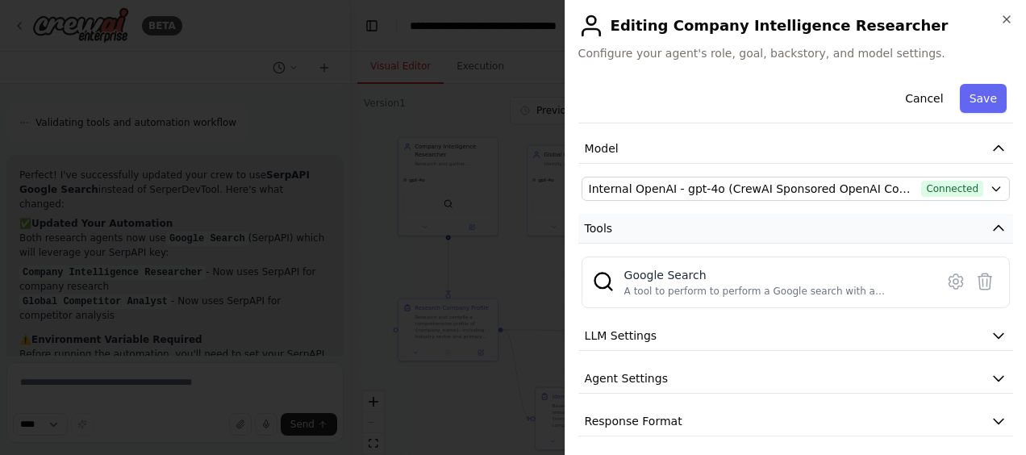
scroll to position [107, 0]
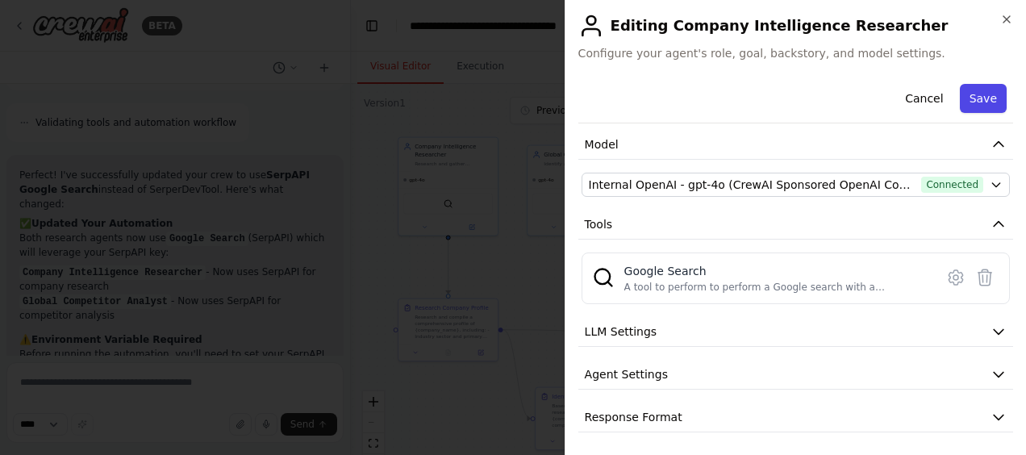
click at [968, 106] on button "Save" at bounding box center [983, 98] width 47 height 29
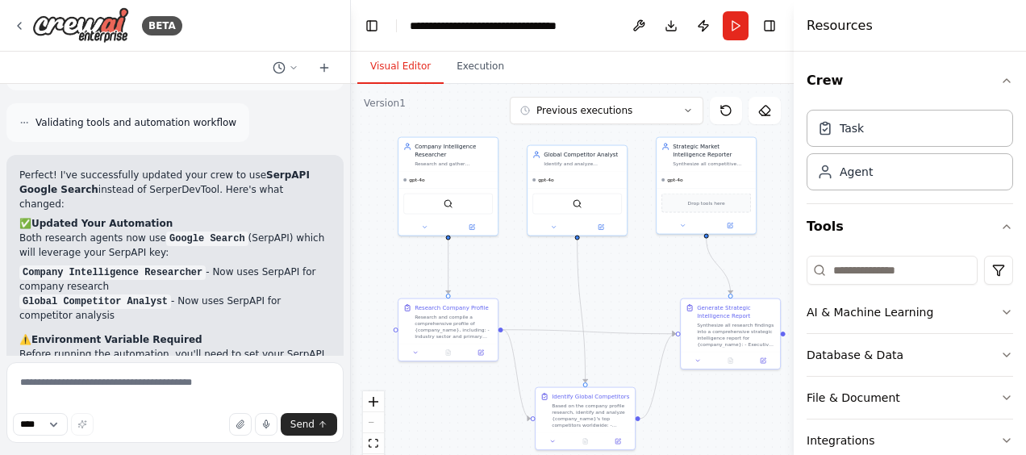
click at [643, 282] on div ".deletable-edge-delete-btn { width: 20px; height: 20px; border: 0px solid #ffff…" at bounding box center [572, 285] width 443 height 403
click at [730, 28] on button "Run" at bounding box center [736, 25] width 26 height 29
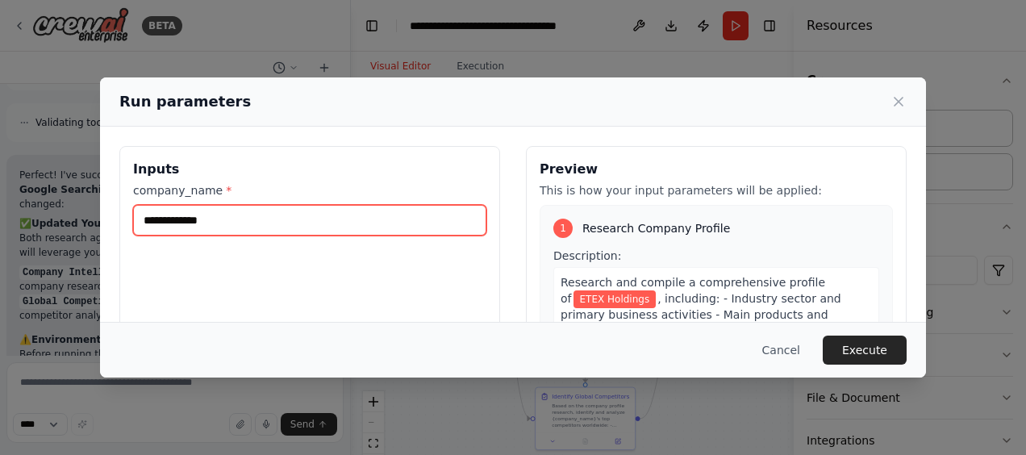
click at [239, 219] on input "**********" at bounding box center [309, 220] width 353 height 31
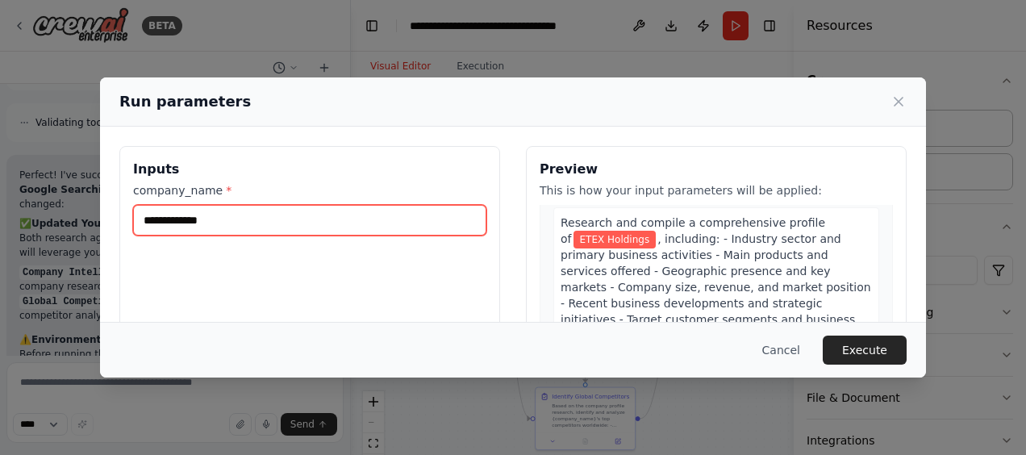
scroll to position [81, 0]
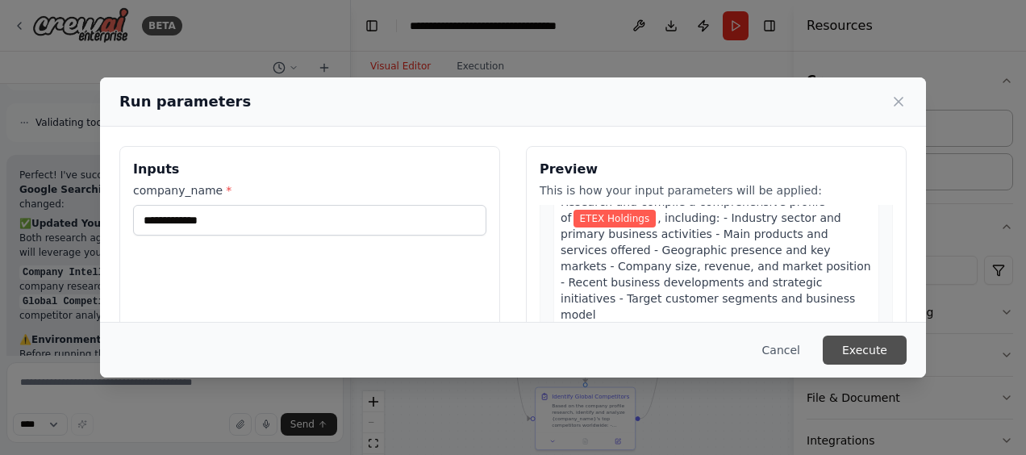
click at [855, 353] on button "Execute" at bounding box center [865, 350] width 84 height 29
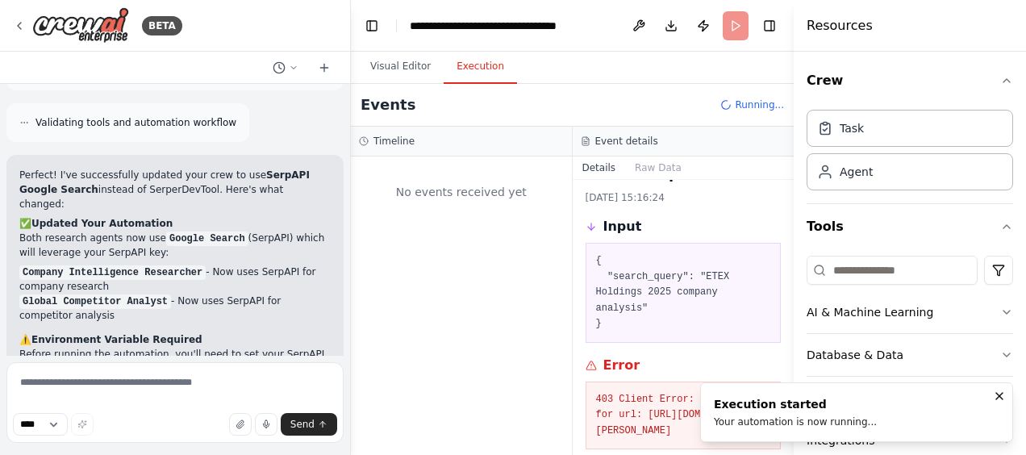
scroll to position [0, 0]
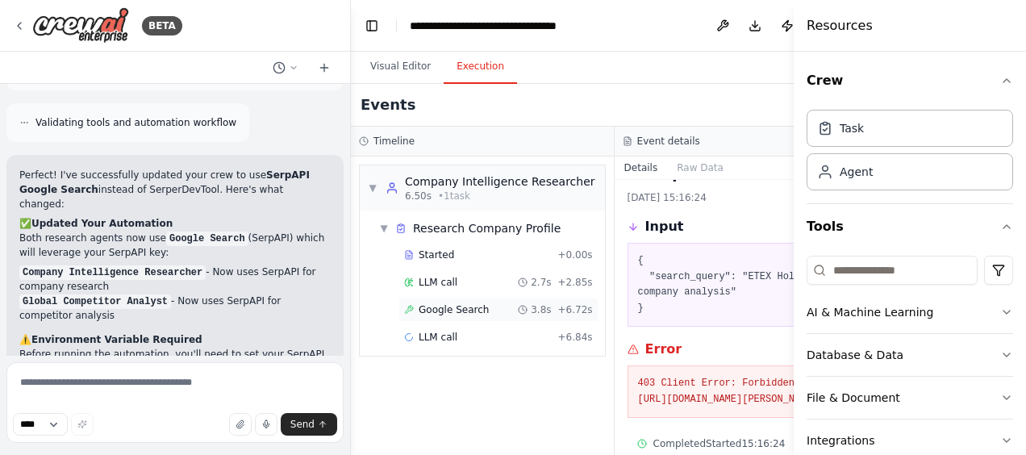
click at [432, 316] on span "Google Search" at bounding box center [454, 309] width 70 height 13
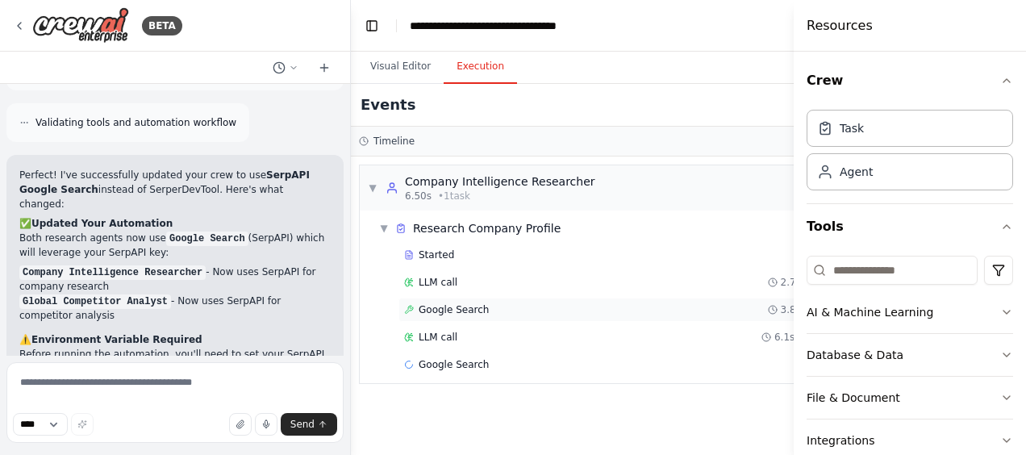
click at [445, 309] on span "Google Search" at bounding box center [454, 309] width 70 height 13
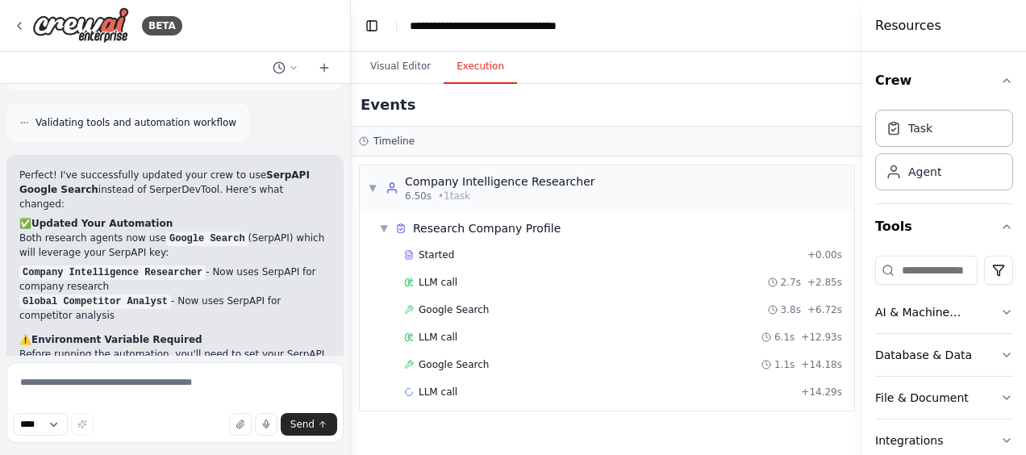
drag, startPoint x: 799, startPoint y: 139, endPoint x: 1029, endPoint y: 172, distance: 232.3
click at [1025, 172] on html "BETA I need to check the competition worldwide for my company ETEX Company, ▶ T…" at bounding box center [513, 227] width 1026 height 455
click at [495, 358] on div "Google Search 1.1s + 14.18s" at bounding box center [623, 364] width 438 height 13
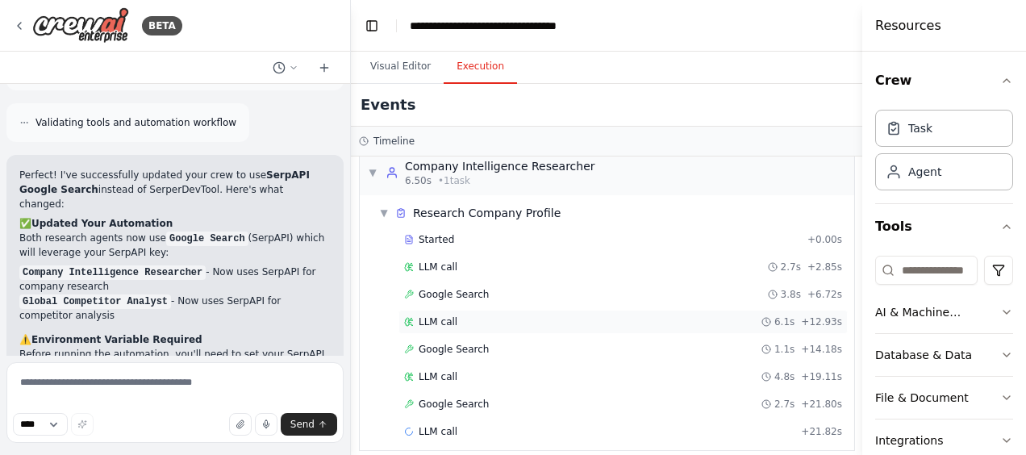
scroll to position [23, 0]
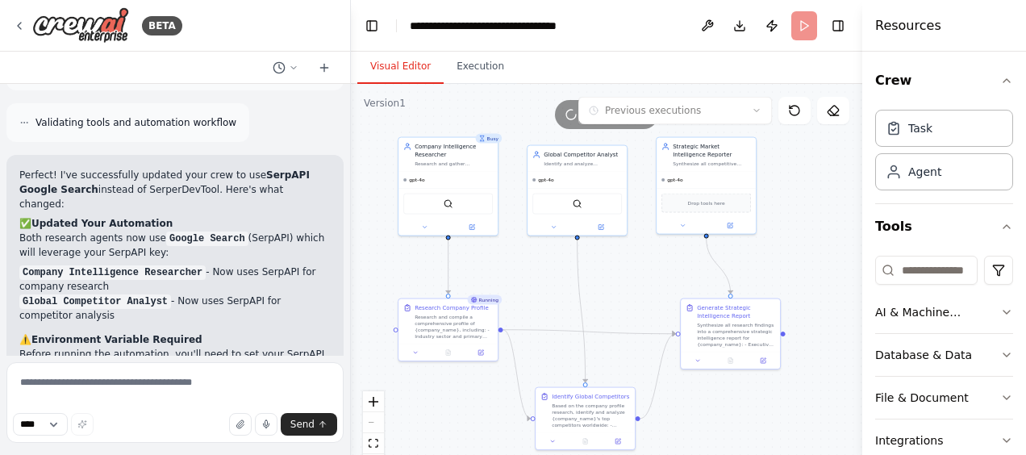
click at [395, 70] on button "Visual Editor" at bounding box center [400, 67] width 86 height 34
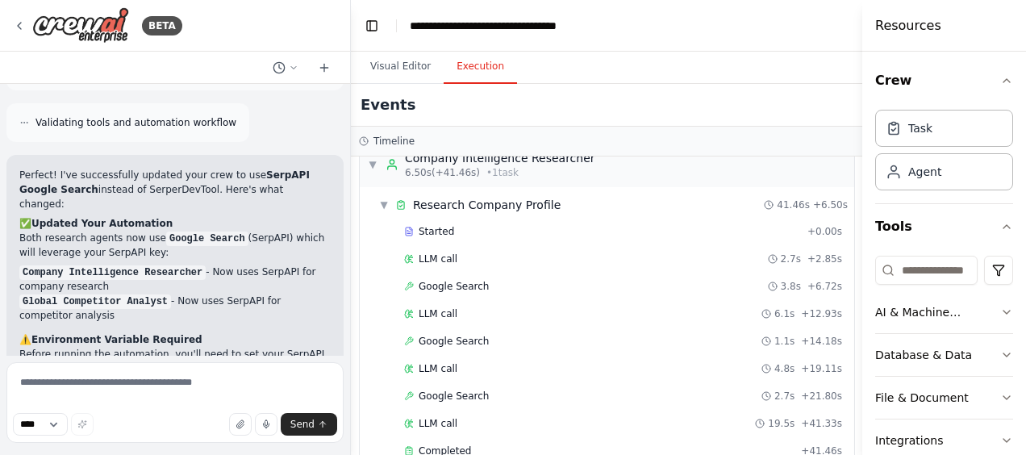
click at [468, 66] on button "Execution" at bounding box center [480, 67] width 73 height 34
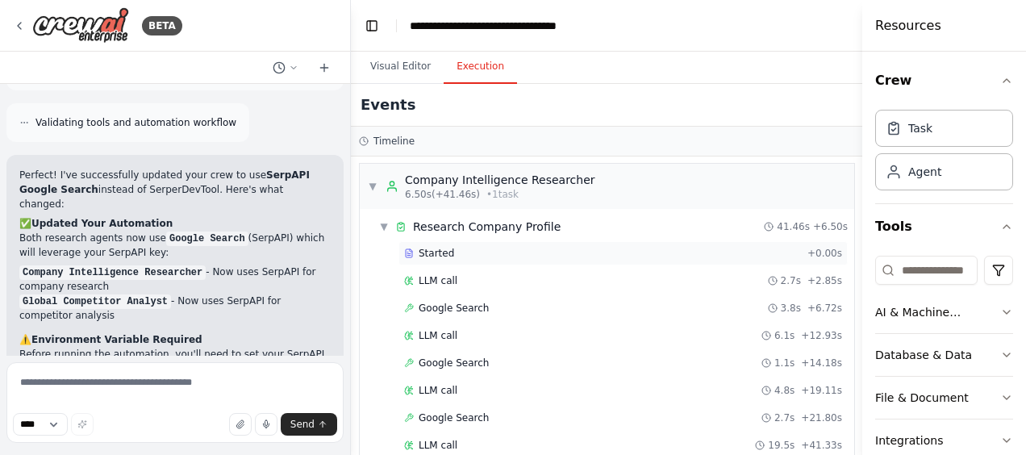
scroll to position [0, 0]
click at [394, 70] on button "Visual Editor" at bounding box center [400, 67] width 86 height 34
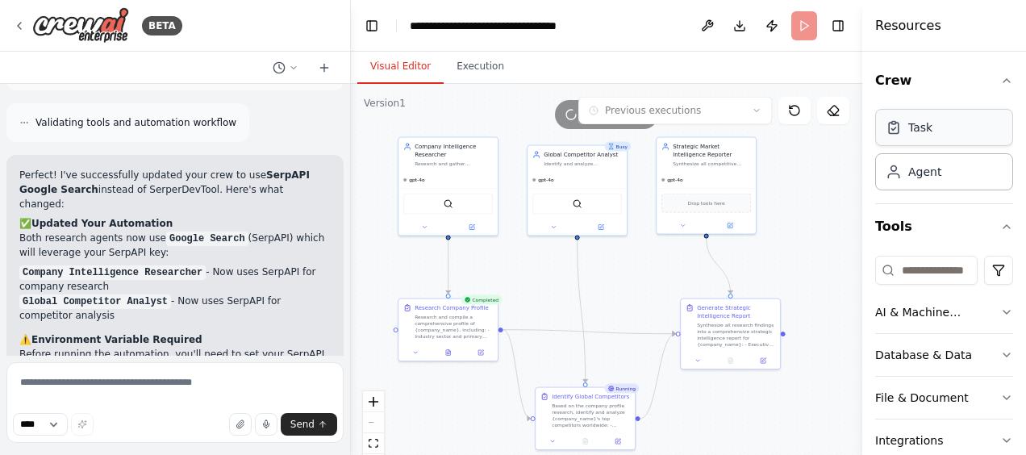
click at [947, 134] on div "Task" at bounding box center [944, 127] width 138 height 37
click at [945, 177] on div "Agent" at bounding box center [944, 170] width 138 height 37
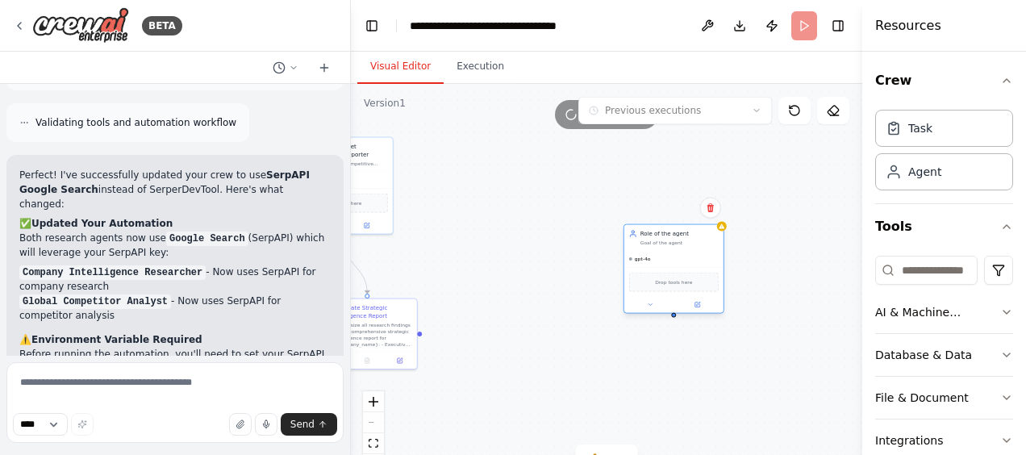
drag, startPoint x: 829, startPoint y: 279, endPoint x: 666, endPoint y: 262, distance: 164.7
click at [666, 262] on div "gpt-4o" at bounding box center [673, 259] width 99 height 16
click at [712, 209] on icon at bounding box center [711, 208] width 10 height 10
click at [666, 209] on button "Confirm" at bounding box center [664, 207] width 57 height 19
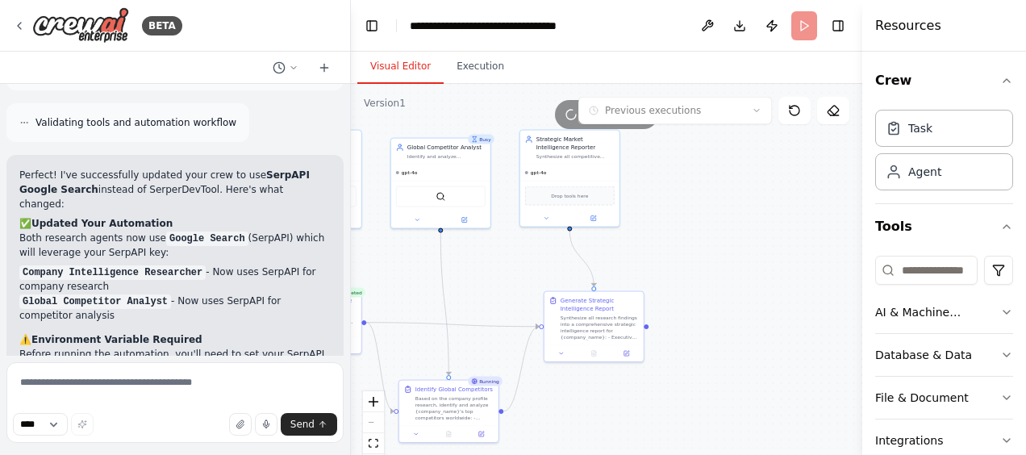
drag, startPoint x: 552, startPoint y: 298, endPoint x: 839, endPoint y: 311, distance: 287.5
click at [841, 313] on div ".deletable-edge-delete-btn { width: 20px; height: 20px; border: 0px solid #ffff…" at bounding box center [607, 285] width 512 height 403
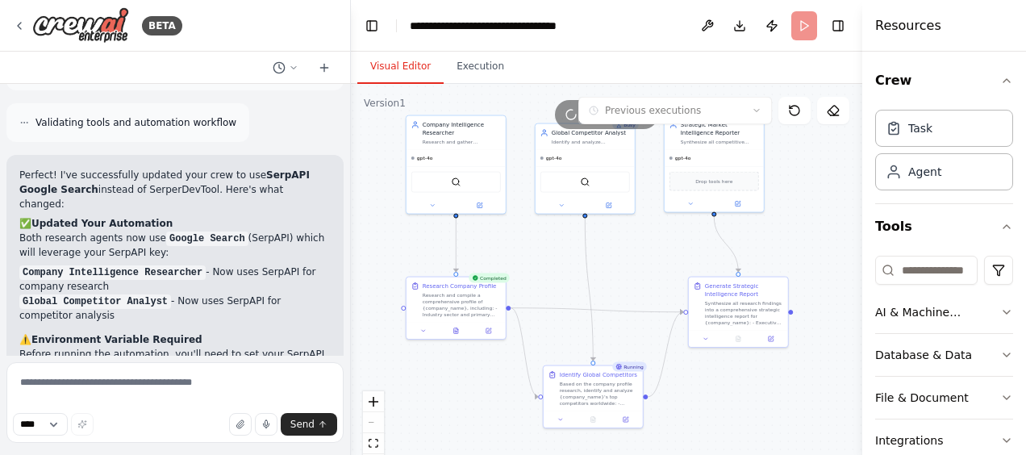
drag, startPoint x: 776, startPoint y: 263, endPoint x: 837, endPoint y: 236, distance: 67.2
click at [837, 236] on div ".deletable-edge-delete-btn { width: 20px; height: 20px; border: 0px solid #ffff…" at bounding box center [607, 285] width 512 height 403
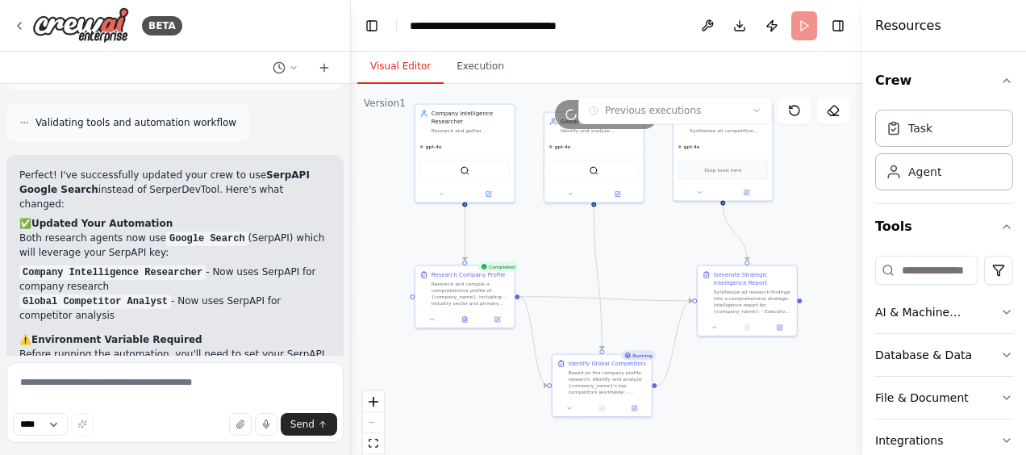
drag, startPoint x: 829, startPoint y: 245, endPoint x: 822, endPoint y: 241, distance: 8.3
click at [822, 241] on div ".deletable-edge-delete-btn { width: 20px; height: 20px; border: 0px solid #ffff…" at bounding box center [607, 285] width 512 height 403
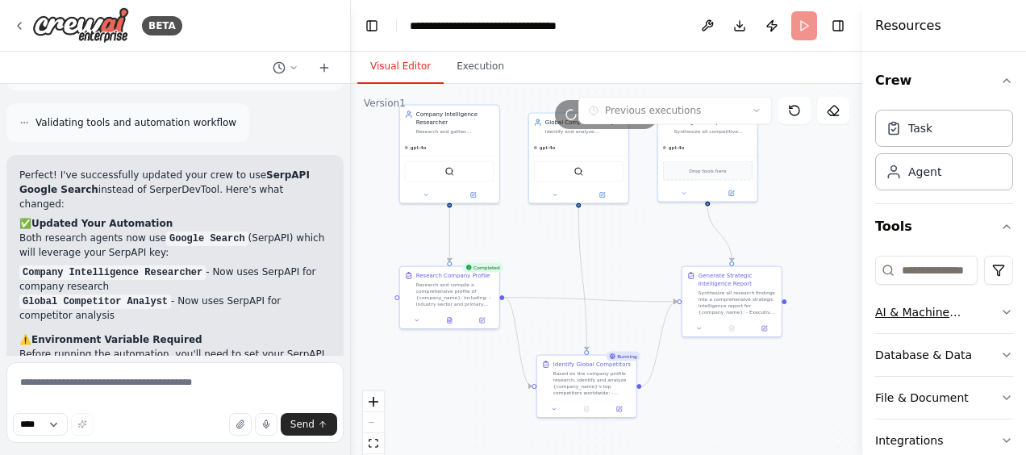
click at [1004, 311] on icon "button" at bounding box center [1007, 312] width 6 height 3
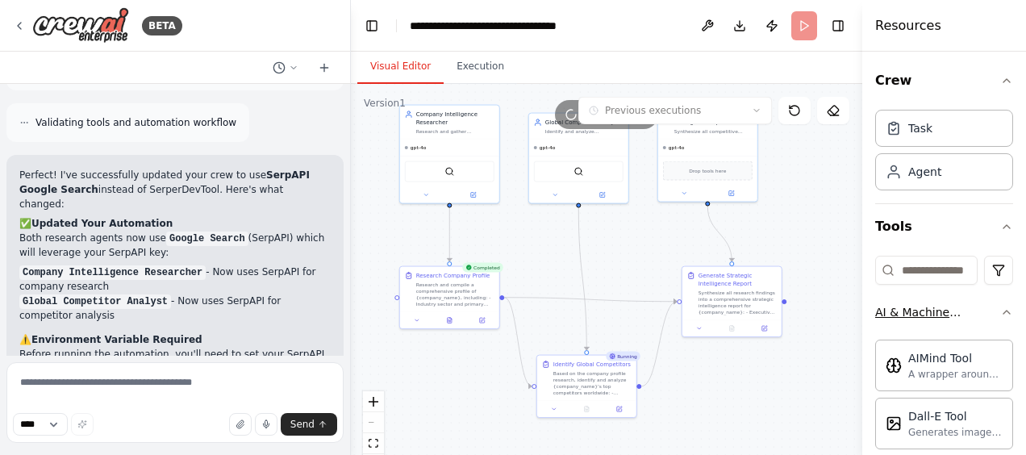
click at [1000, 311] on icon "button" at bounding box center [1006, 312] width 13 height 13
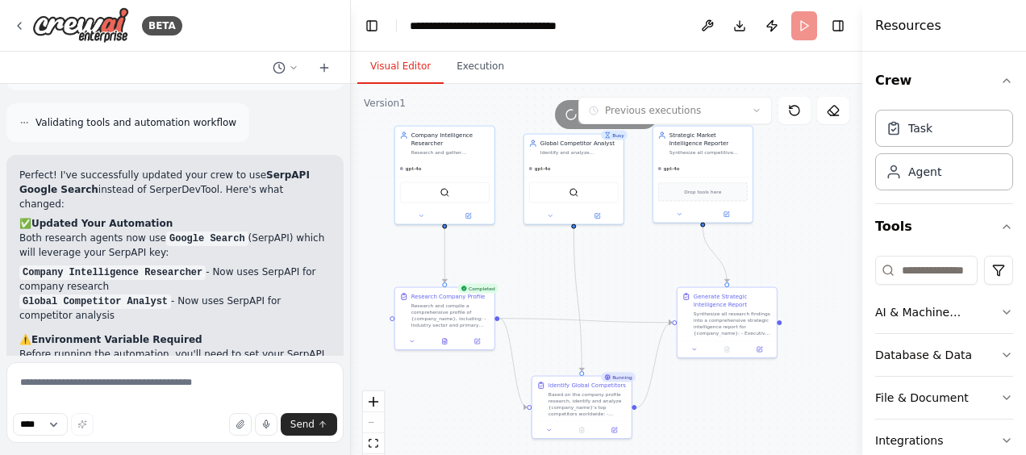
drag, startPoint x: 791, startPoint y: 232, endPoint x: 786, endPoint y: 253, distance: 21.5
click at [786, 253] on div ".deletable-edge-delete-btn { width: 20px; height: 20px; border: 0px solid #ffff…" at bounding box center [607, 285] width 512 height 403
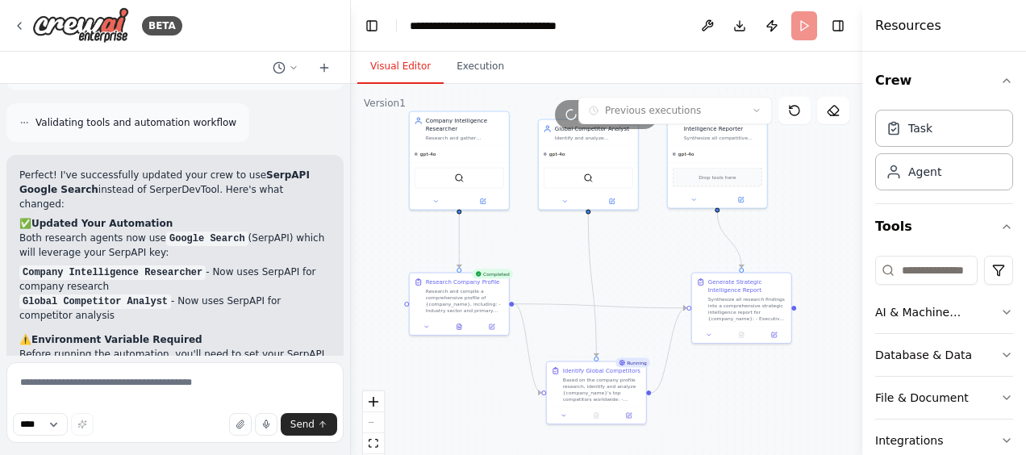
drag, startPoint x: 770, startPoint y: 240, endPoint x: 784, endPoint y: 226, distance: 20.5
click at [784, 226] on div ".deletable-edge-delete-btn { width: 20px; height: 20px; border: 0px solid #ffff…" at bounding box center [607, 285] width 512 height 403
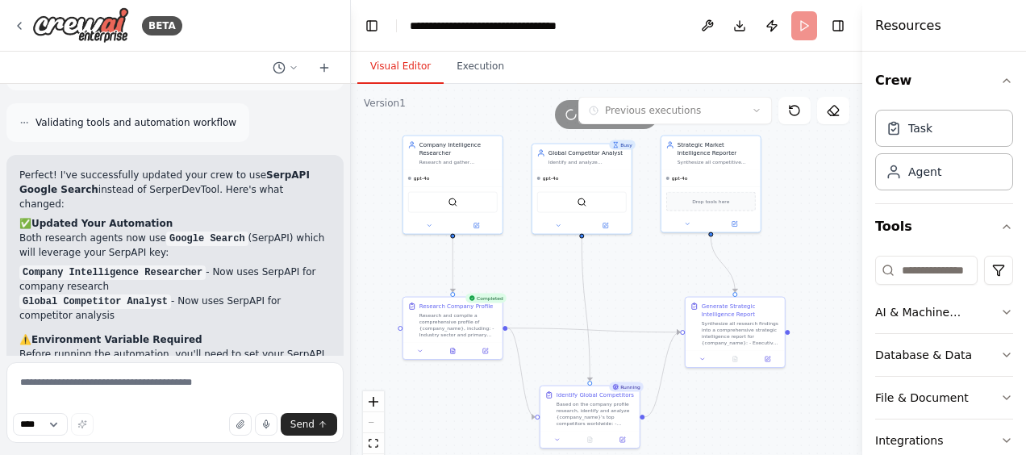
drag, startPoint x: 784, startPoint y: 227, endPoint x: 778, endPoint y: 251, distance: 25.0
click at [778, 251] on div ".deletable-edge-delete-btn { width: 20px; height: 20px; border: 0px solid #ffff…" at bounding box center [607, 285] width 512 height 403
click at [473, 71] on button "Execution" at bounding box center [480, 67] width 73 height 34
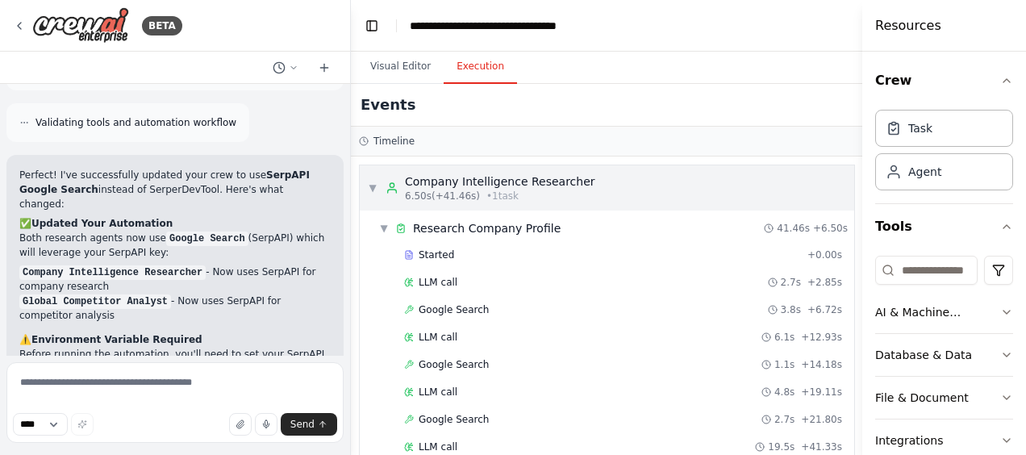
click at [537, 188] on div "Company Intelligence Researcher" at bounding box center [500, 181] width 190 height 16
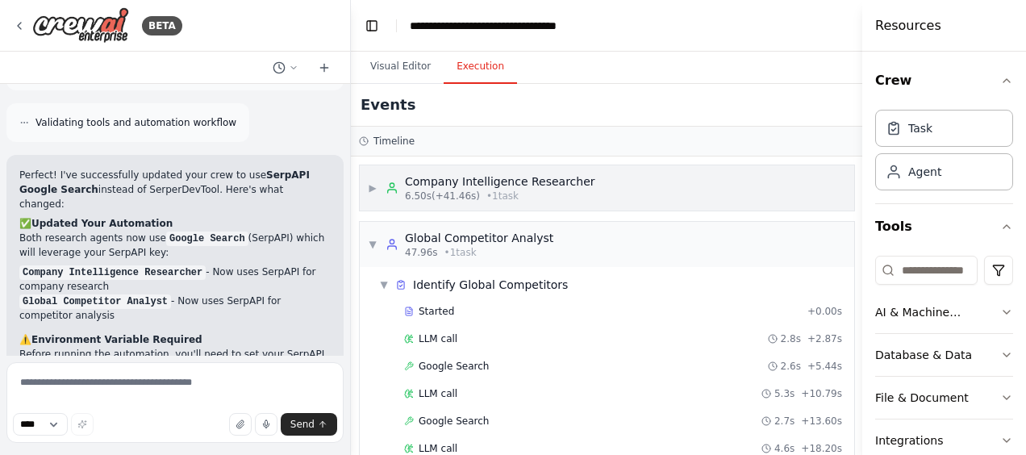
click at [528, 194] on div "6.50s (+41.46s) • 1 task" at bounding box center [500, 196] width 190 height 13
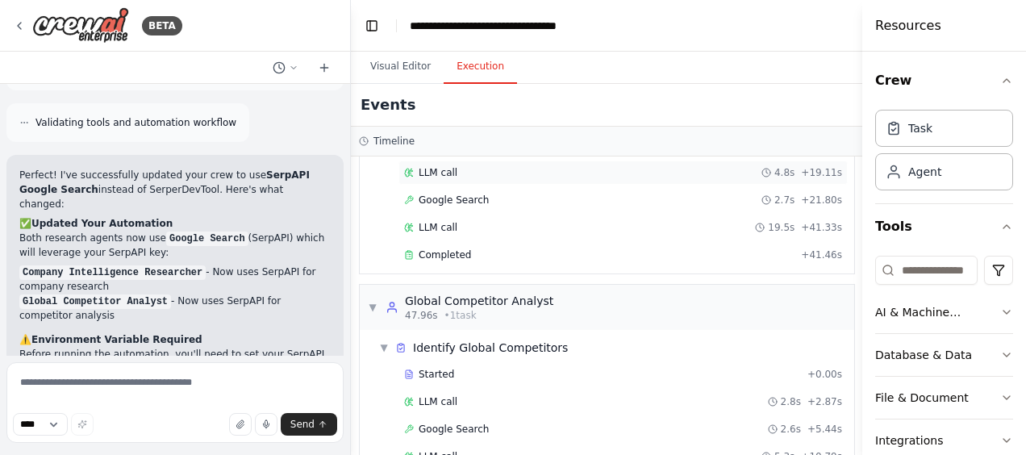
scroll to position [161, 0]
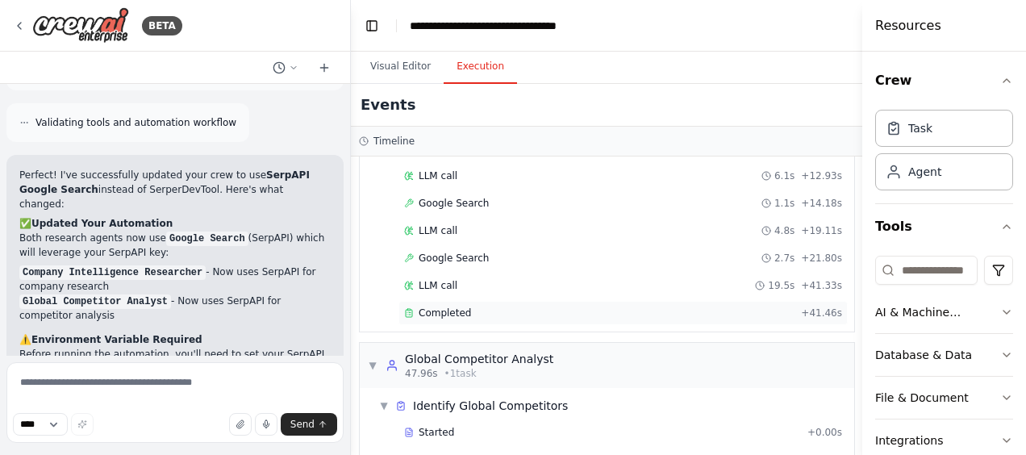
click at [450, 307] on span "Completed" at bounding box center [445, 313] width 52 height 13
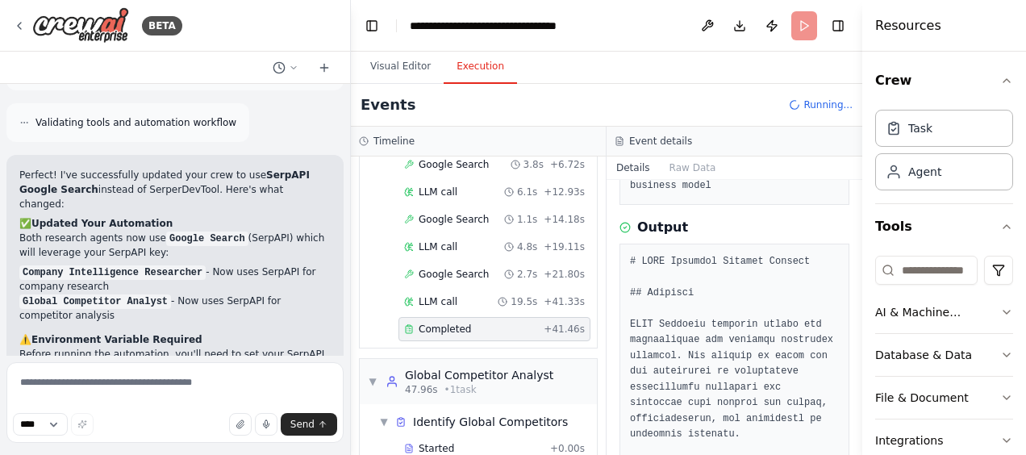
scroll to position [403, 0]
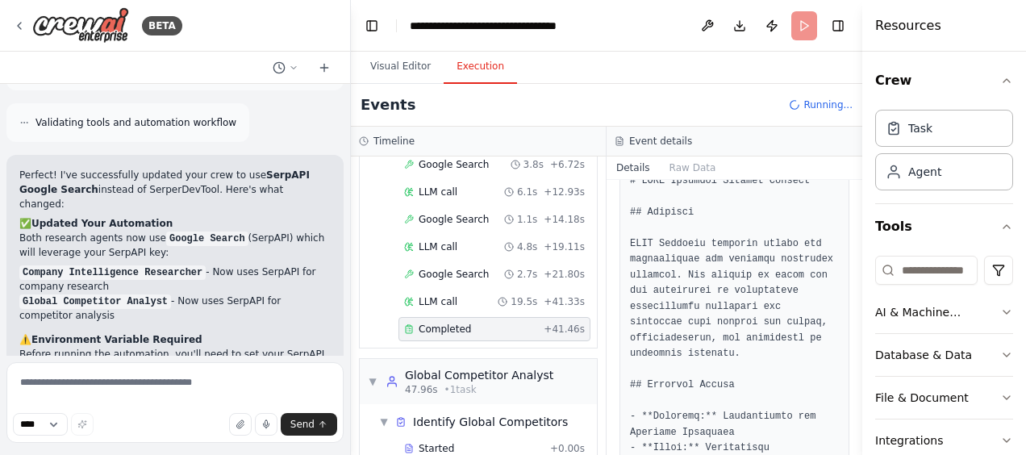
drag, startPoint x: 761, startPoint y: 297, endPoint x: 704, endPoint y: 328, distance: 65.0
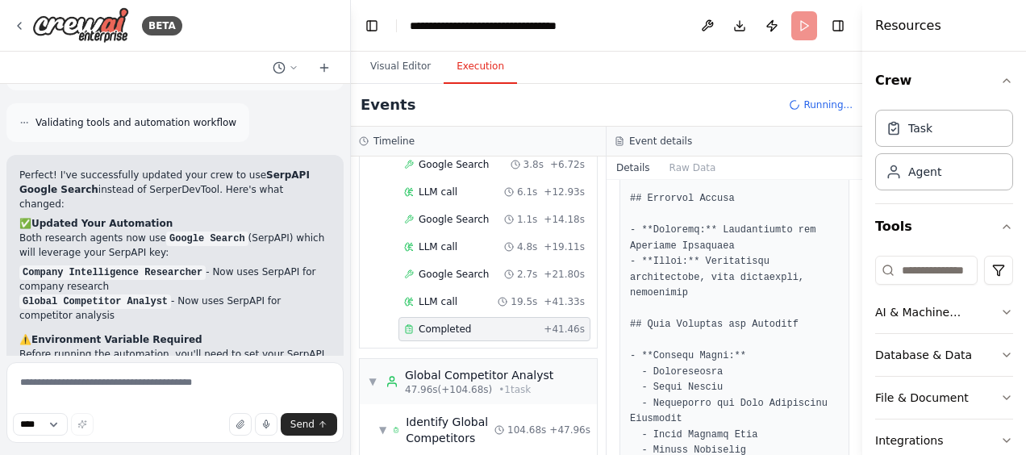
scroll to position [565, 0]
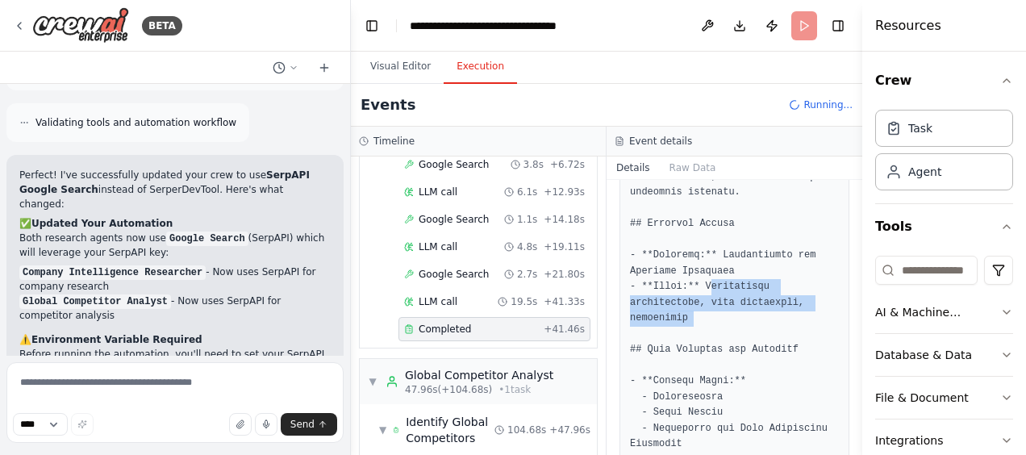
drag, startPoint x: 707, startPoint y: 239, endPoint x: 739, endPoint y: 278, distance: 51.0
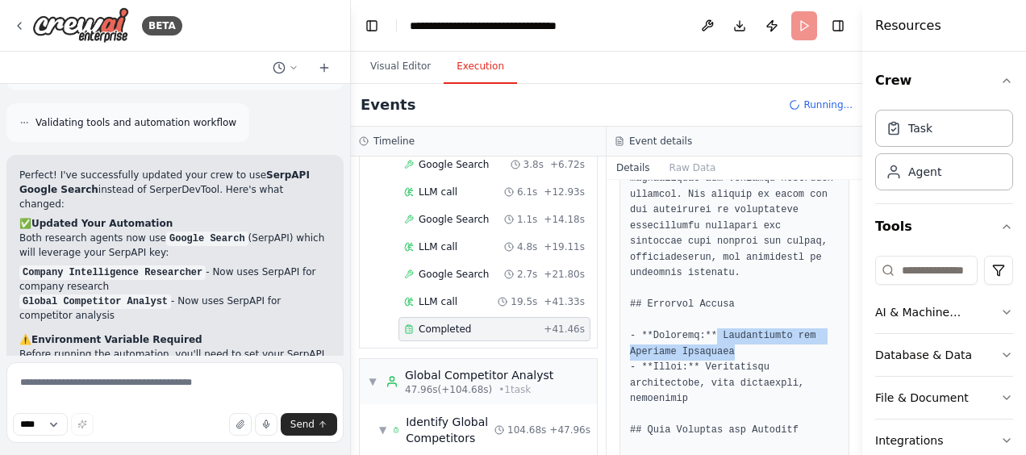
drag, startPoint x: 712, startPoint y: 286, endPoint x: 760, endPoint y: 306, distance: 52.1
drag, startPoint x: 760, startPoint y: 306, endPoint x: 747, endPoint y: 323, distance: 21.3
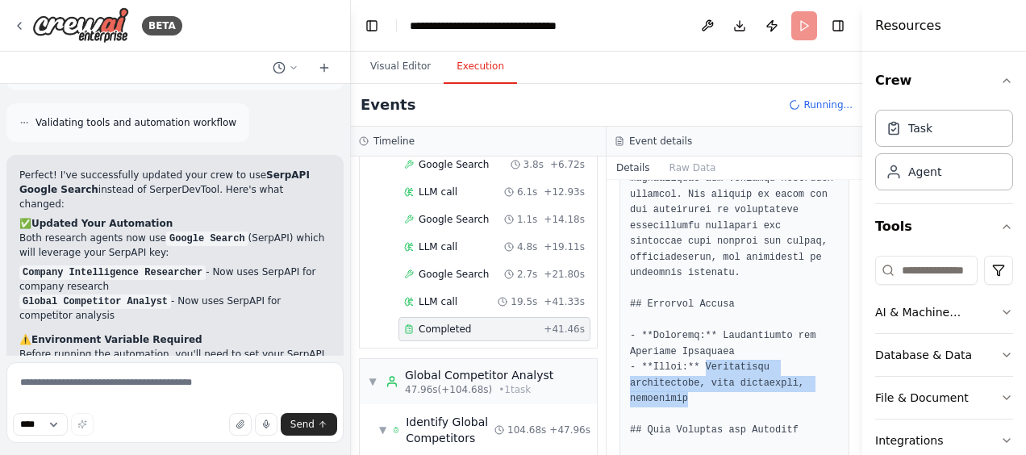
drag, startPoint x: 697, startPoint y: 319, endPoint x: 731, endPoint y: 355, distance: 49.1
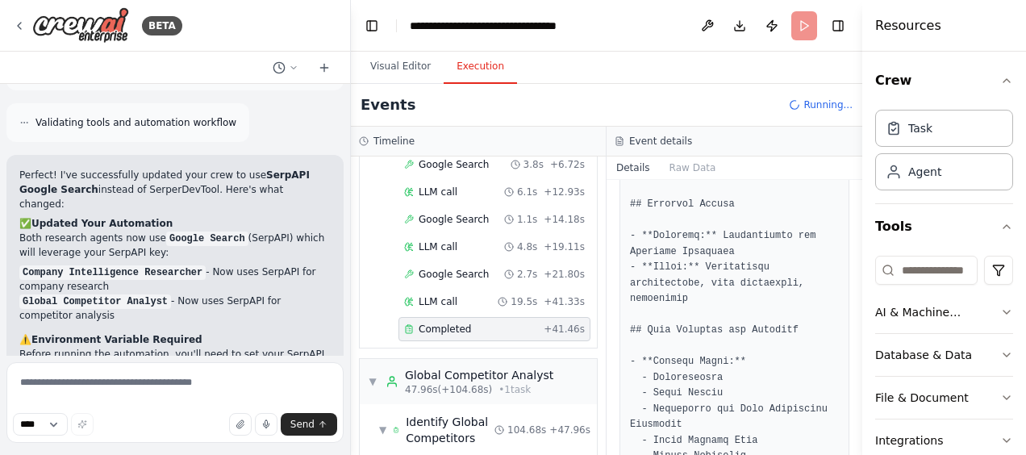
scroll to position [645, 0]
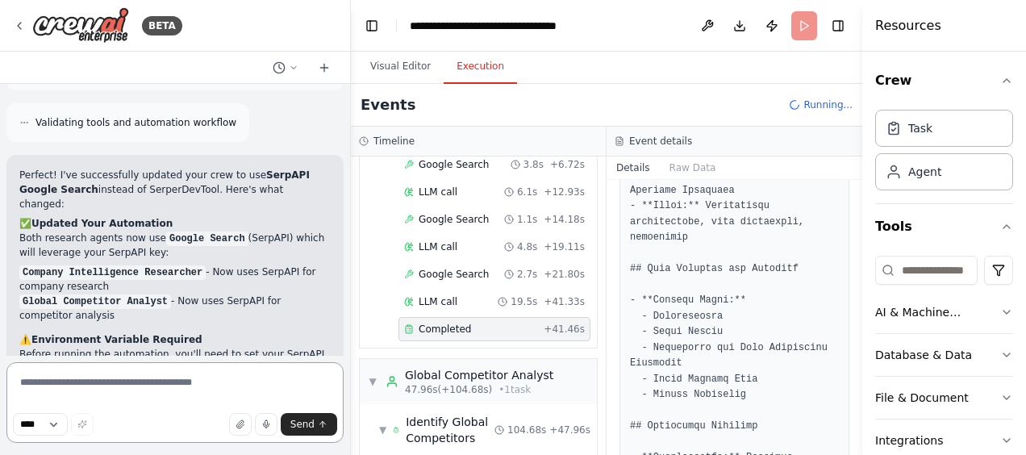
click at [107, 374] on textarea at bounding box center [174, 402] width 337 height 81
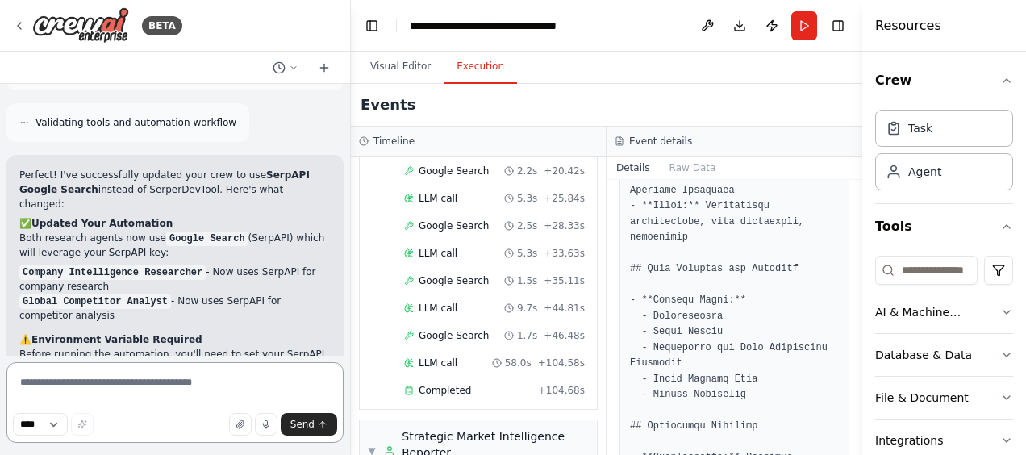
scroll to position [662, 0]
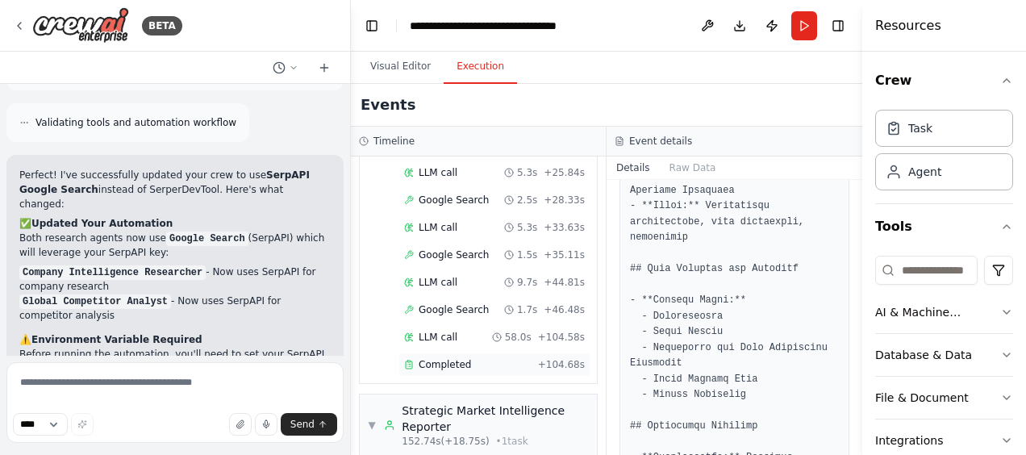
click at [455, 358] on span "Completed" at bounding box center [445, 364] width 52 height 13
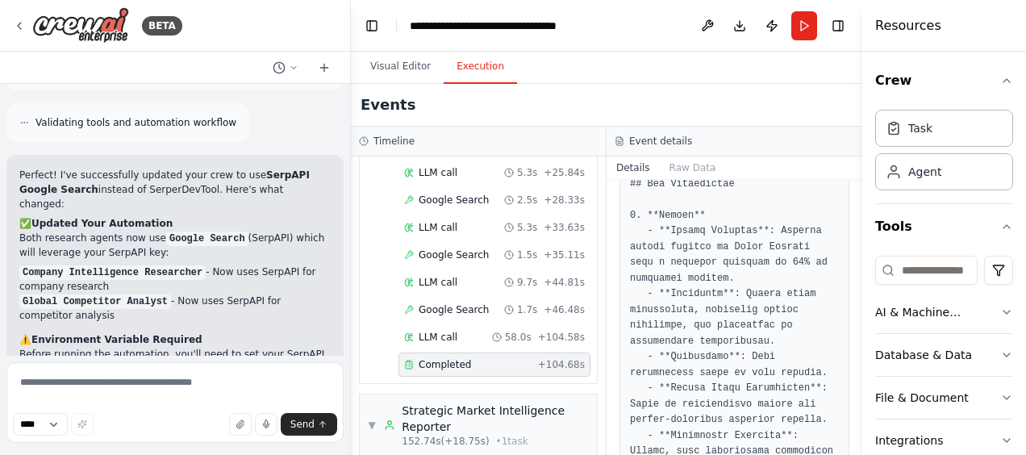
scroll to position [740, 0]
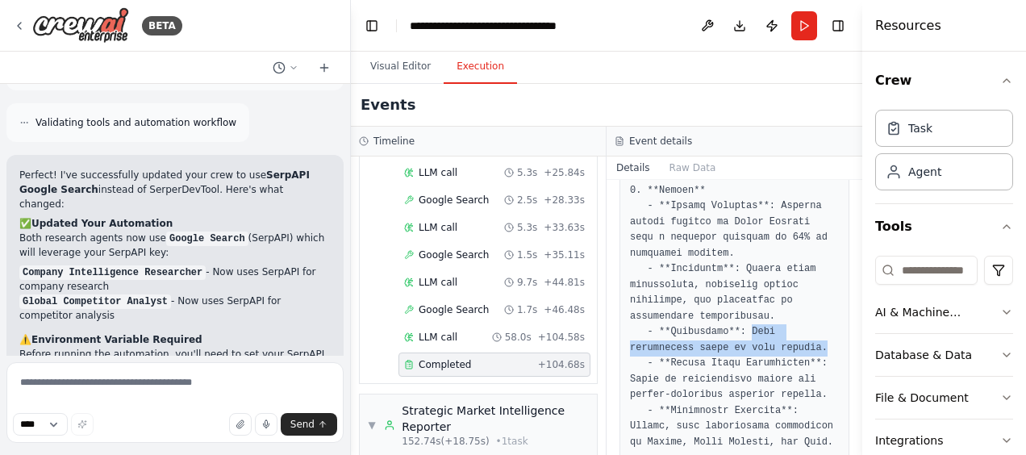
drag, startPoint x: 754, startPoint y: 316, endPoint x: 762, endPoint y: 337, distance: 22.5
drag, startPoint x: 762, startPoint y: 337, endPoint x: 755, endPoint y: 357, distance: 21.2
drag, startPoint x: 741, startPoint y: 308, endPoint x: 771, endPoint y: 332, distance: 38.6
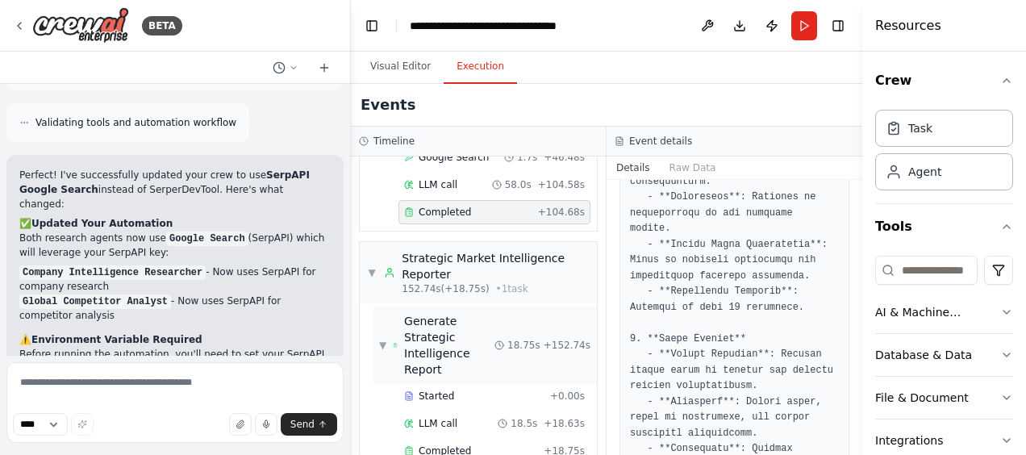
scroll to position [814, 0]
click at [477, 445] on div "Completed" at bounding box center [470, 451] width 133 height 13
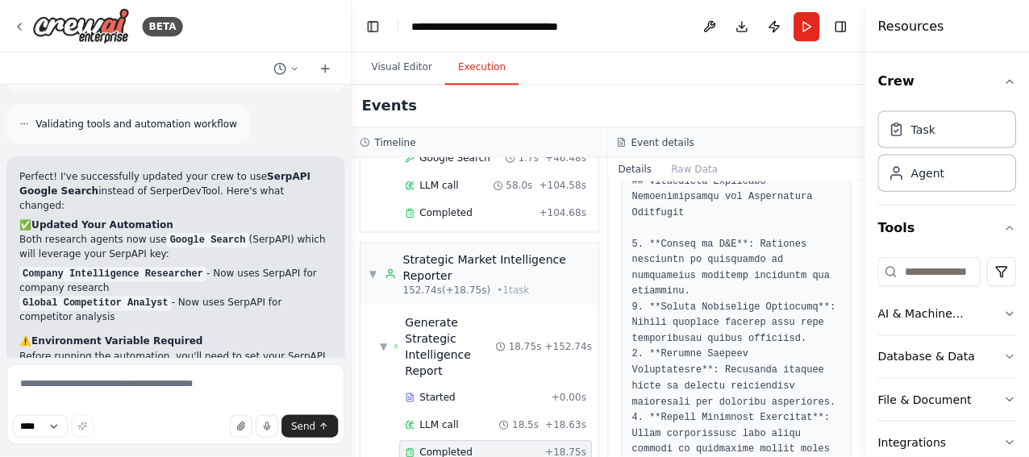
scroll to position [2736, 0]
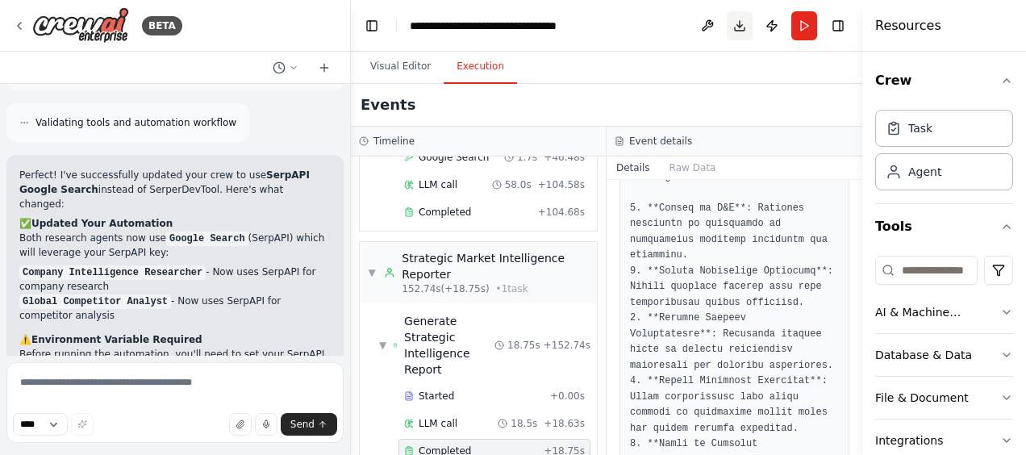
click at [736, 34] on button "Download" at bounding box center [740, 25] width 26 height 29
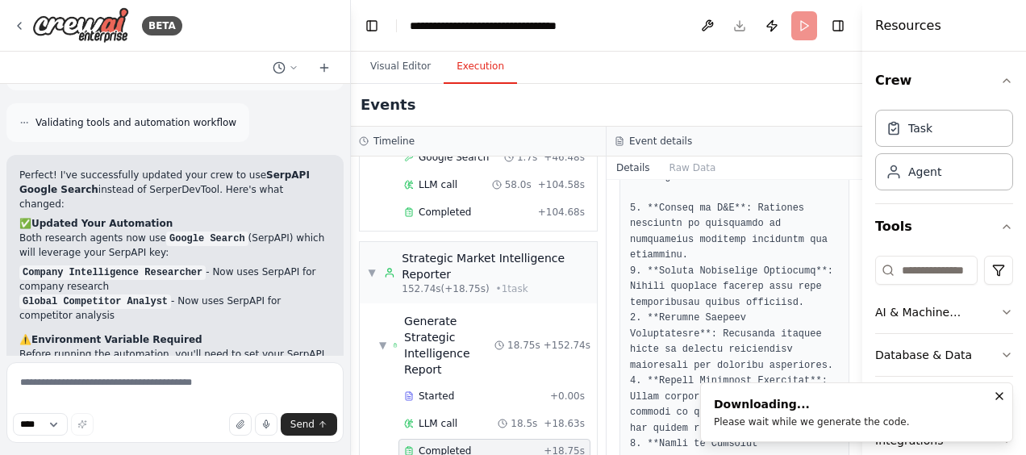
drag, startPoint x: 975, startPoint y: 395, endPoint x: 644, endPoint y: 92, distance: 449.4
click at [644, 92] on div "Events" at bounding box center [607, 105] width 512 height 43
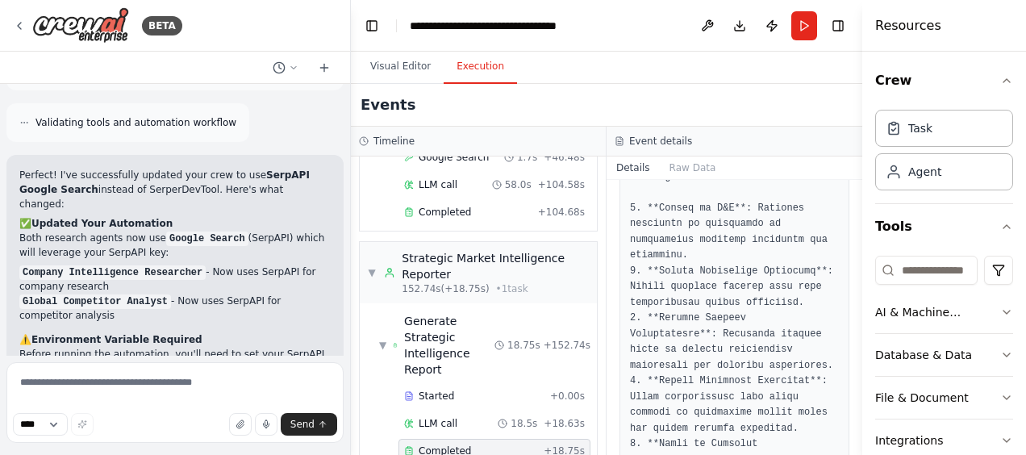
drag, startPoint x: 550, startPoint y: 106, endPoint x: 541, endPoint y: 115, distance: 13.1
click at [549, 106] on div "Events" at bounding box center [607, 105] width 512 height 43
